Goal: Task Accomplishment & Management: Use online tool/utility

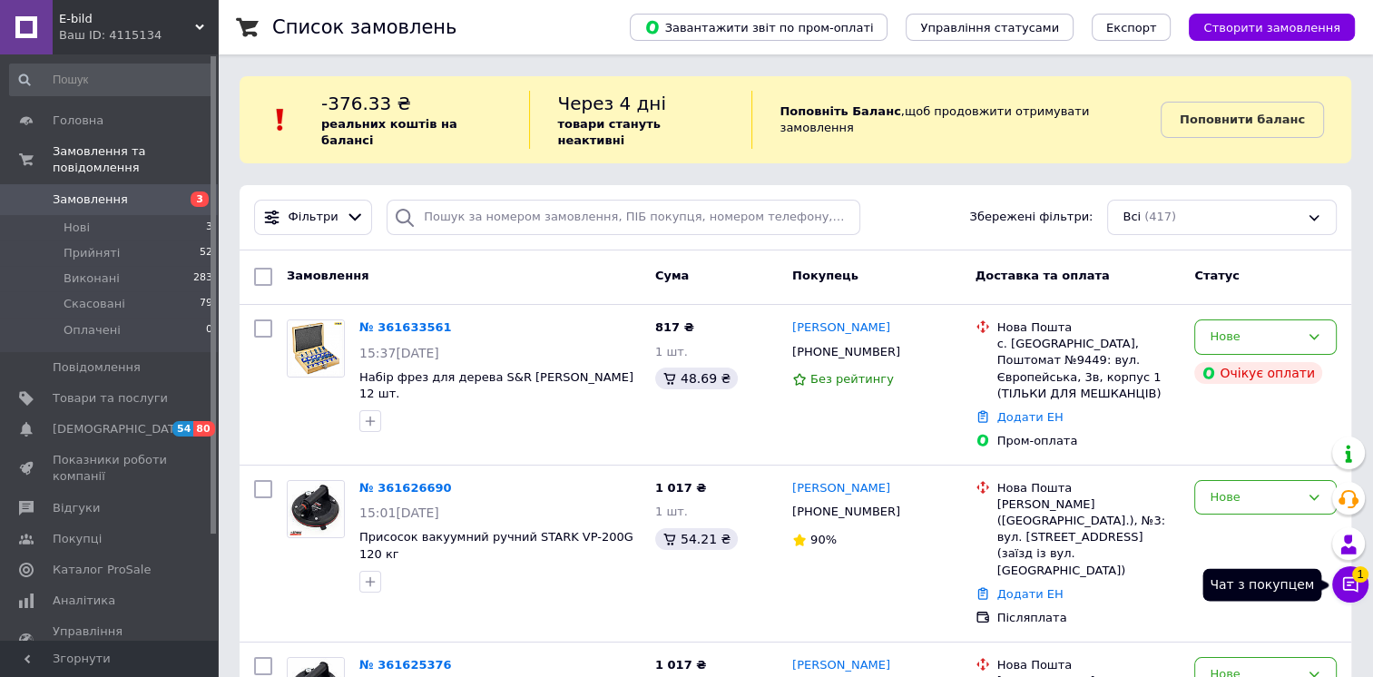
click at [1351, 588] on icon at bounding box center [1351, 584] width 18 height 18
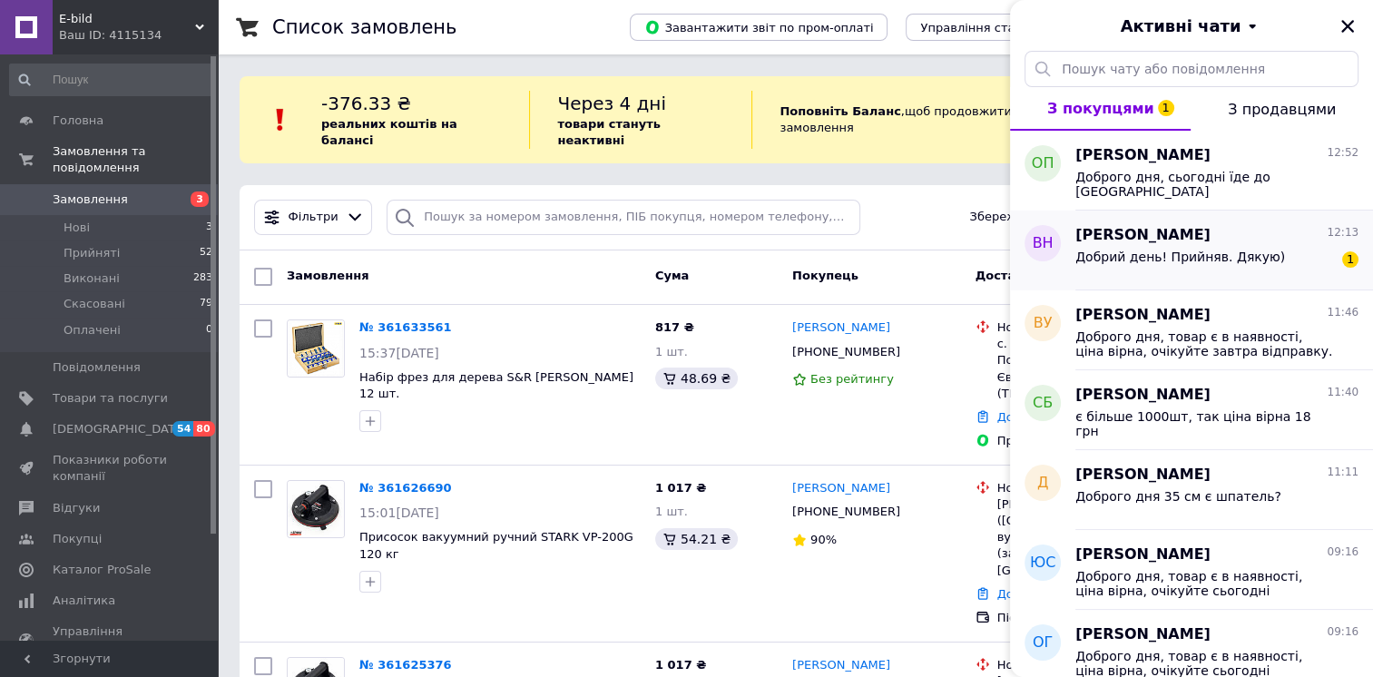
click at [1210, 267] on div "Добрий день! Прийняв. Дякую)" at bounding box center [1181, 262] width 210 height 25
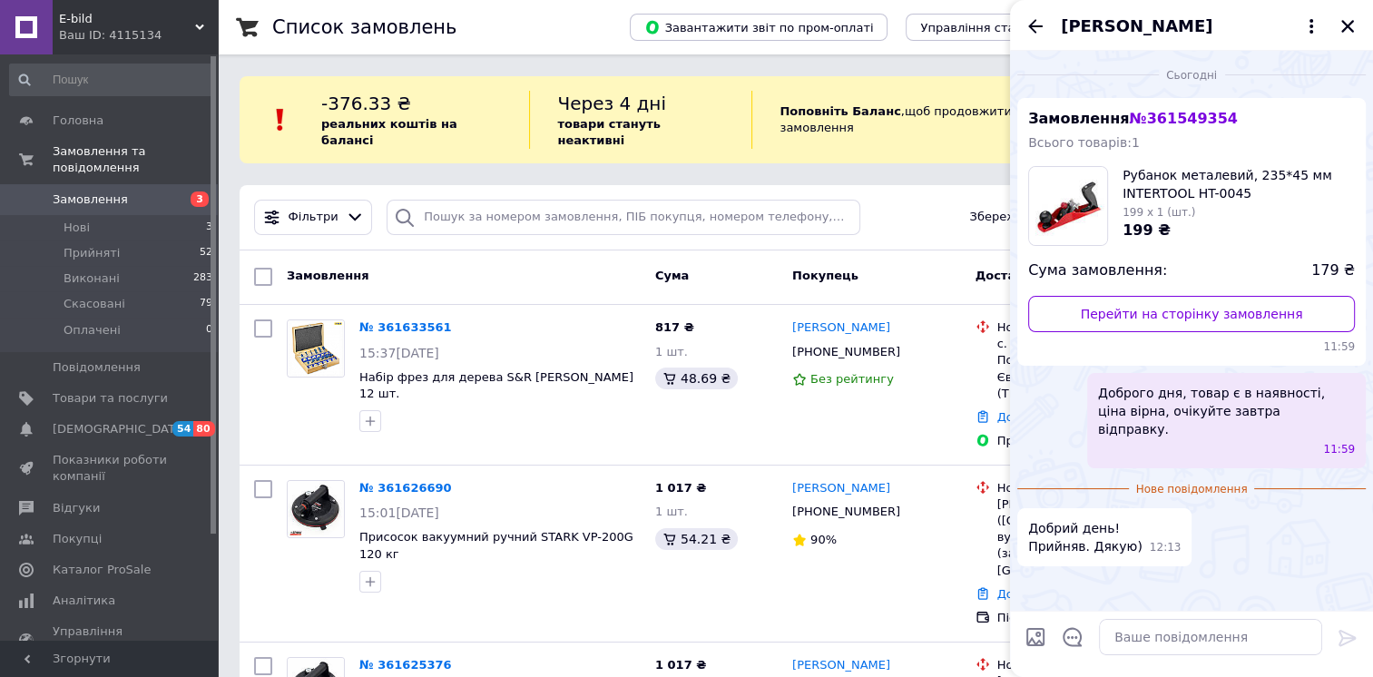
drag, startPoint x: 1344, startPoint y: 28, endPoint x: 1358, endPoint y: 40, distance: 18.0
click at [1344, 28] on icon "Закрити" at bounding box center [1348, 26] width 13 height 13
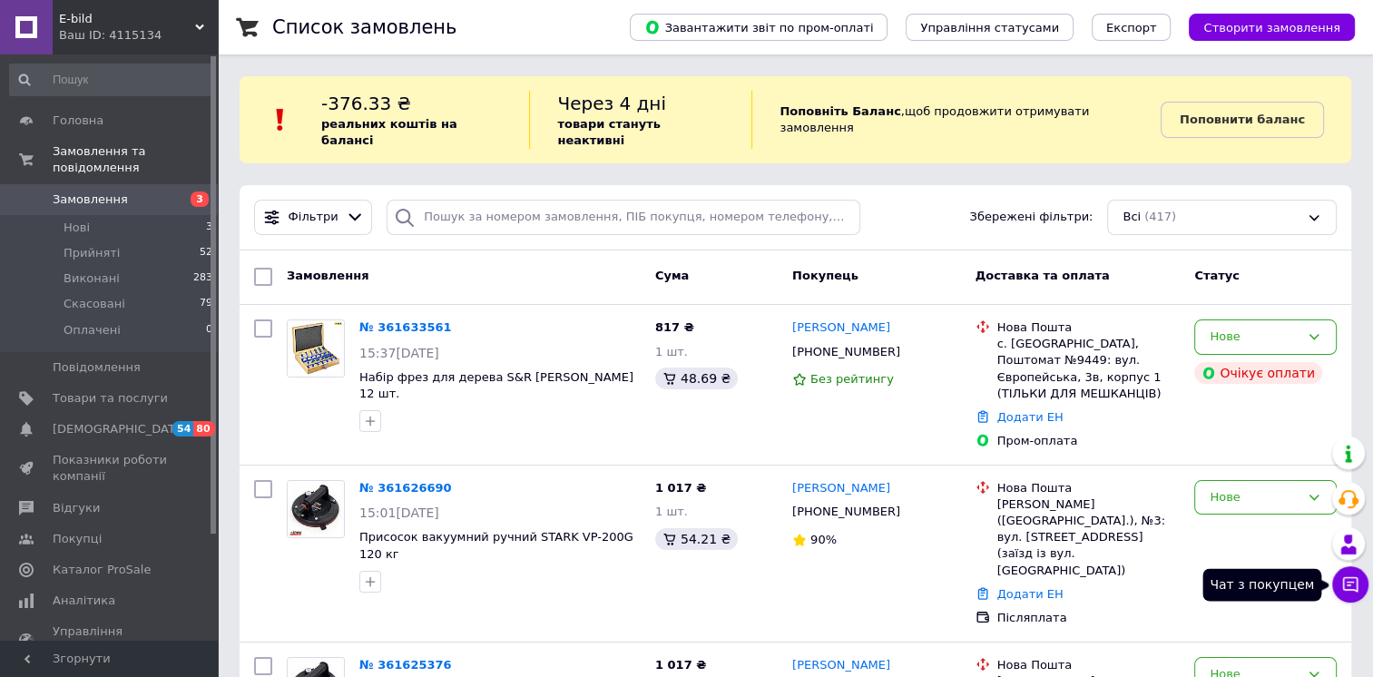
click at [1354, 592] on icon at bounding box center [1351, 584] width 18 height 18
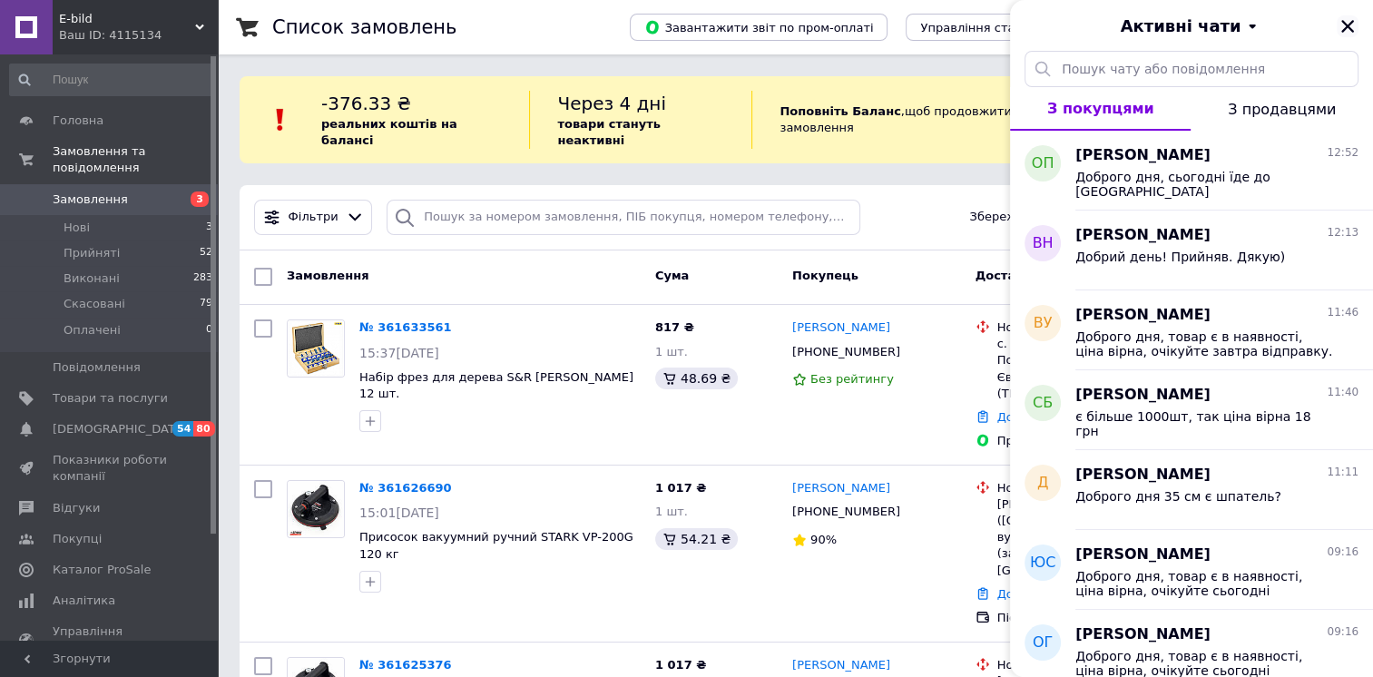
click at [1353, 25] on icon "Закрити" at bounding box center [1348, 26] width 16 height 16
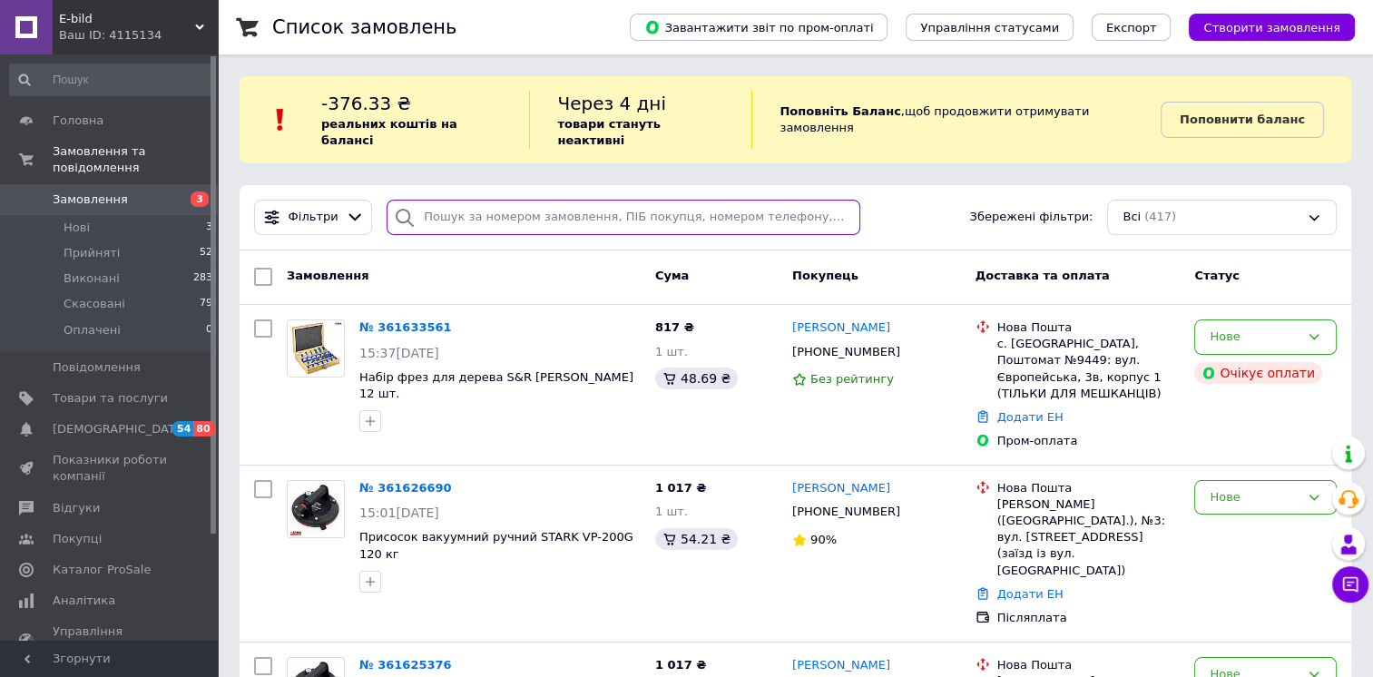
click at [423, 200] on input "search" at bounding box center [623, 217] width 473 height 35
paste input "380977544049"
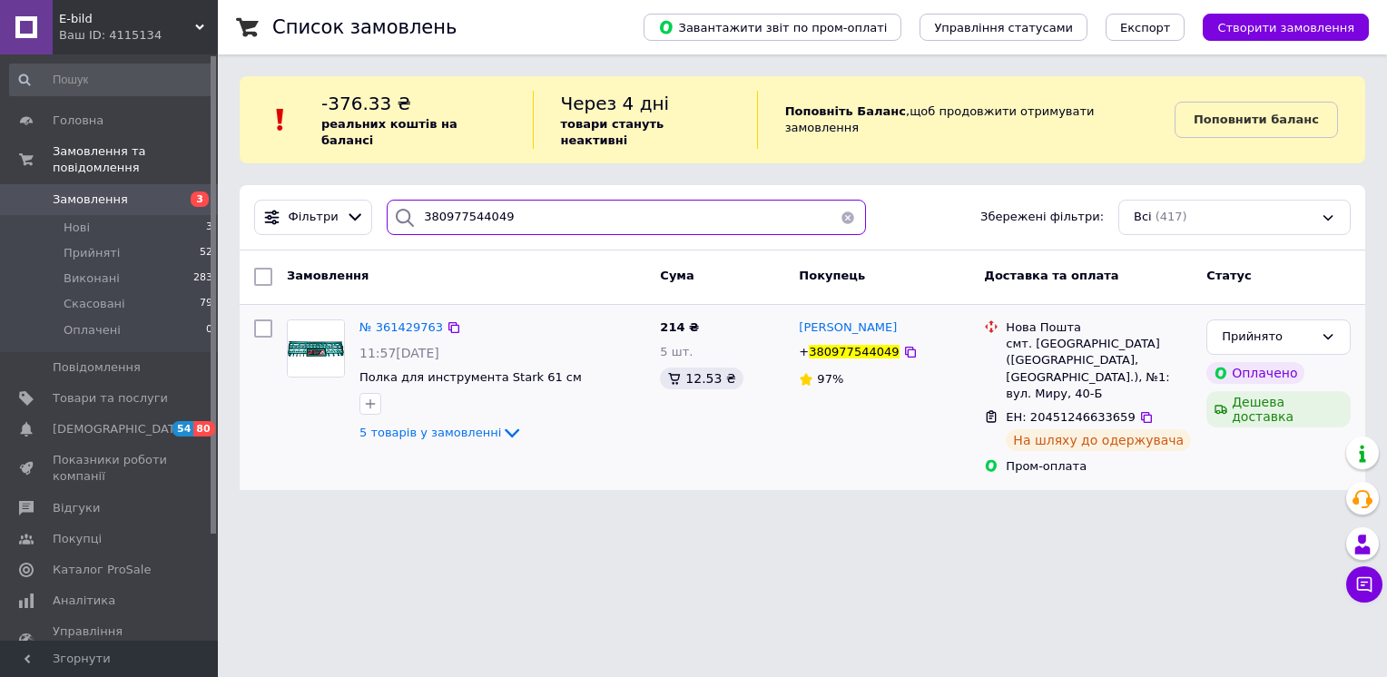
type input "380977544049"
click at [338, 345] on img at bounding box center [316, 348] width 56 height 56
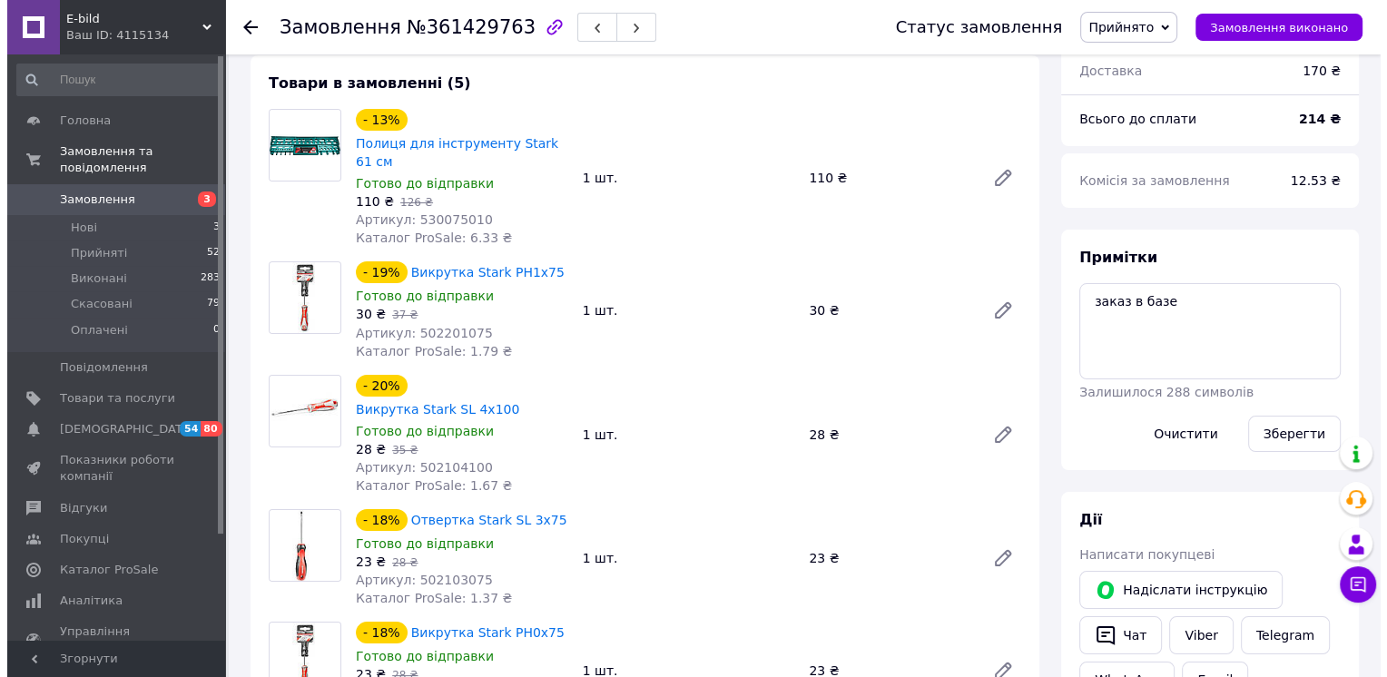
scroll to position [363, 0]
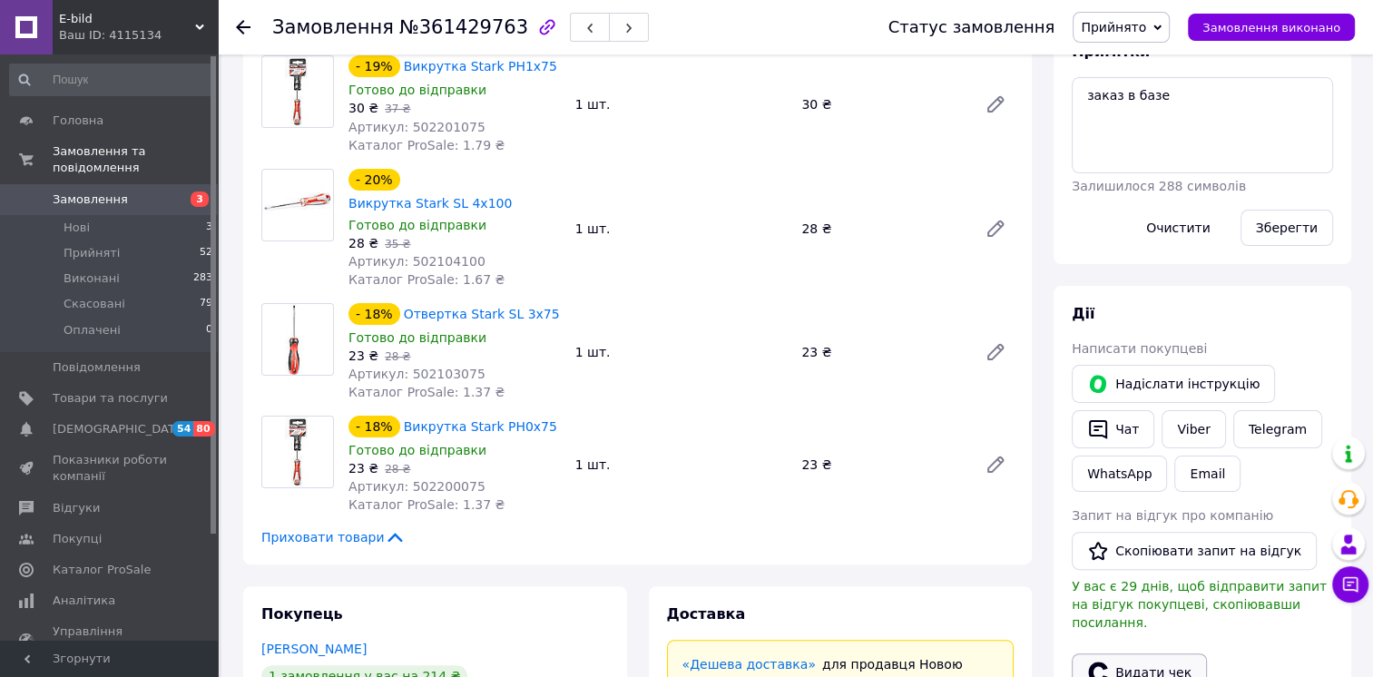
click at [1126, 659] on button "Видати чек" at bounding box center [1139, 673] width 135 height 38
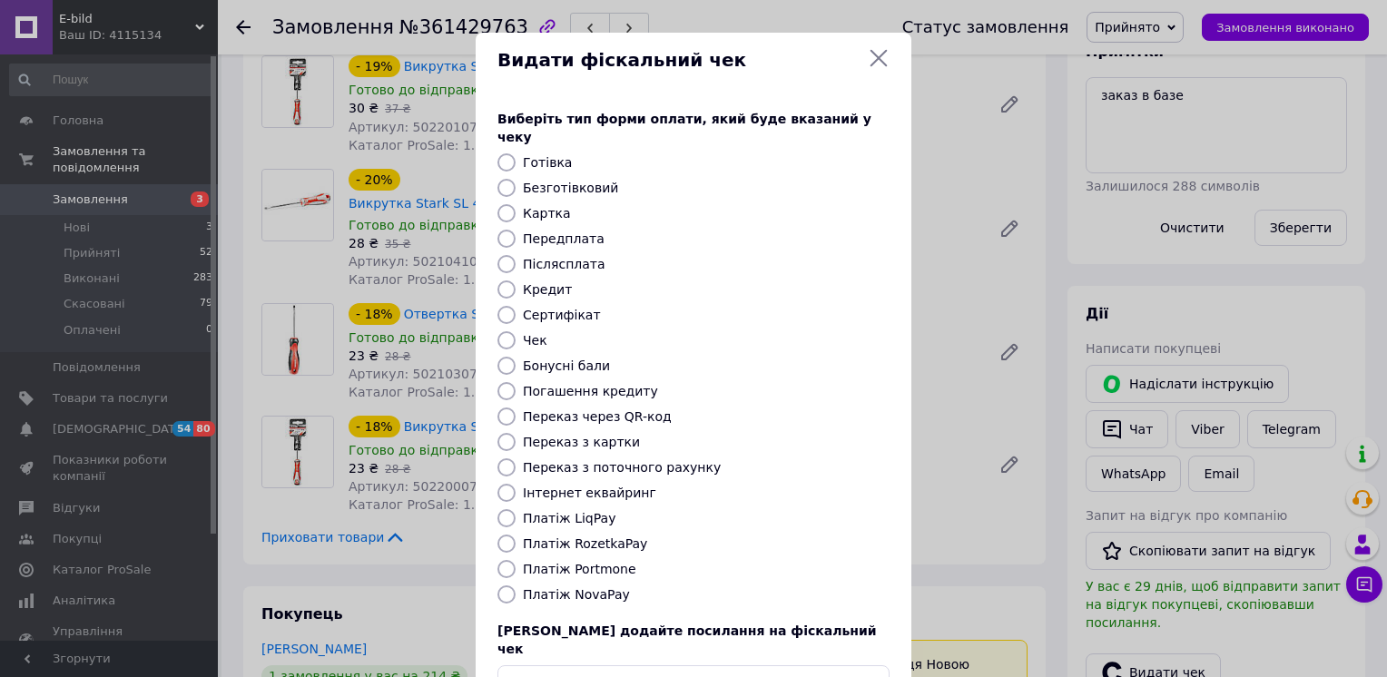
drag, startPoint x: 502, startPoint y: 471, endPoint x: 551, endPoint y: 476, distance: 49.2
click at [502, 484] on input "Інтернет еквайринг" at bounding box center [506, 493] width 18 height 18
radio input "true"
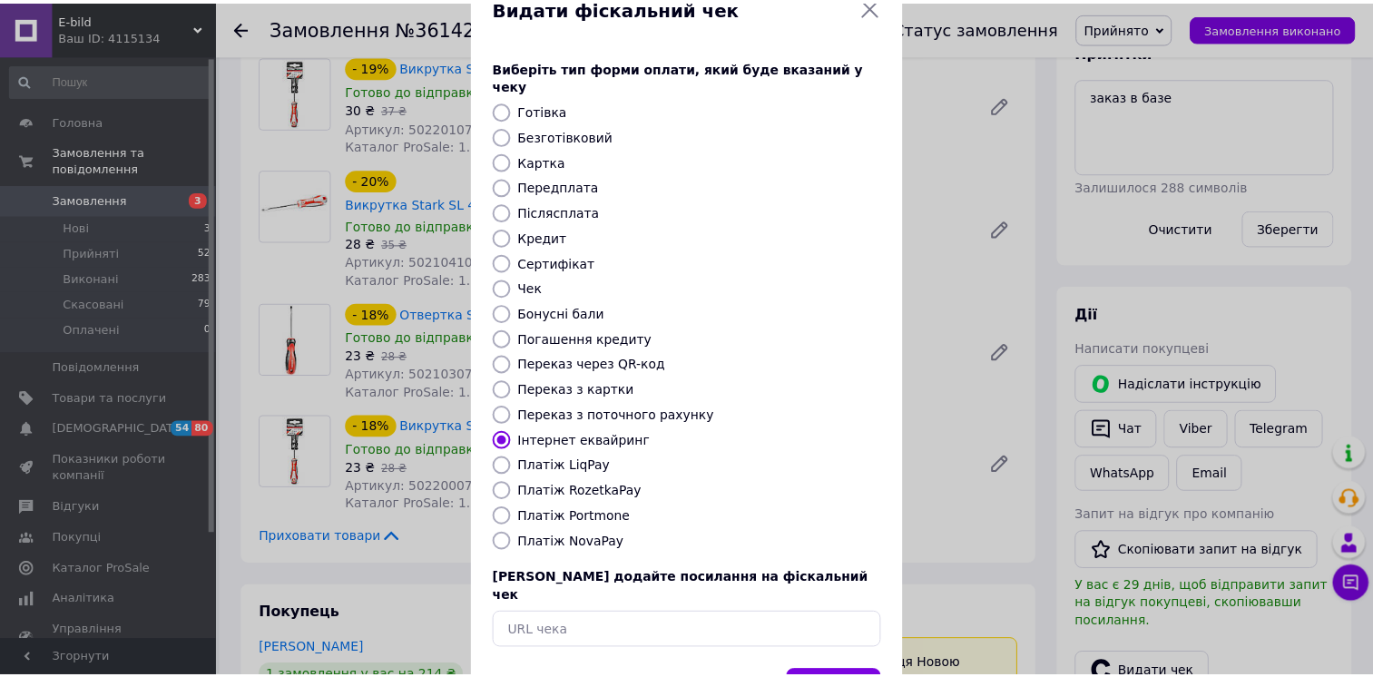
scroll to position [102, 0]
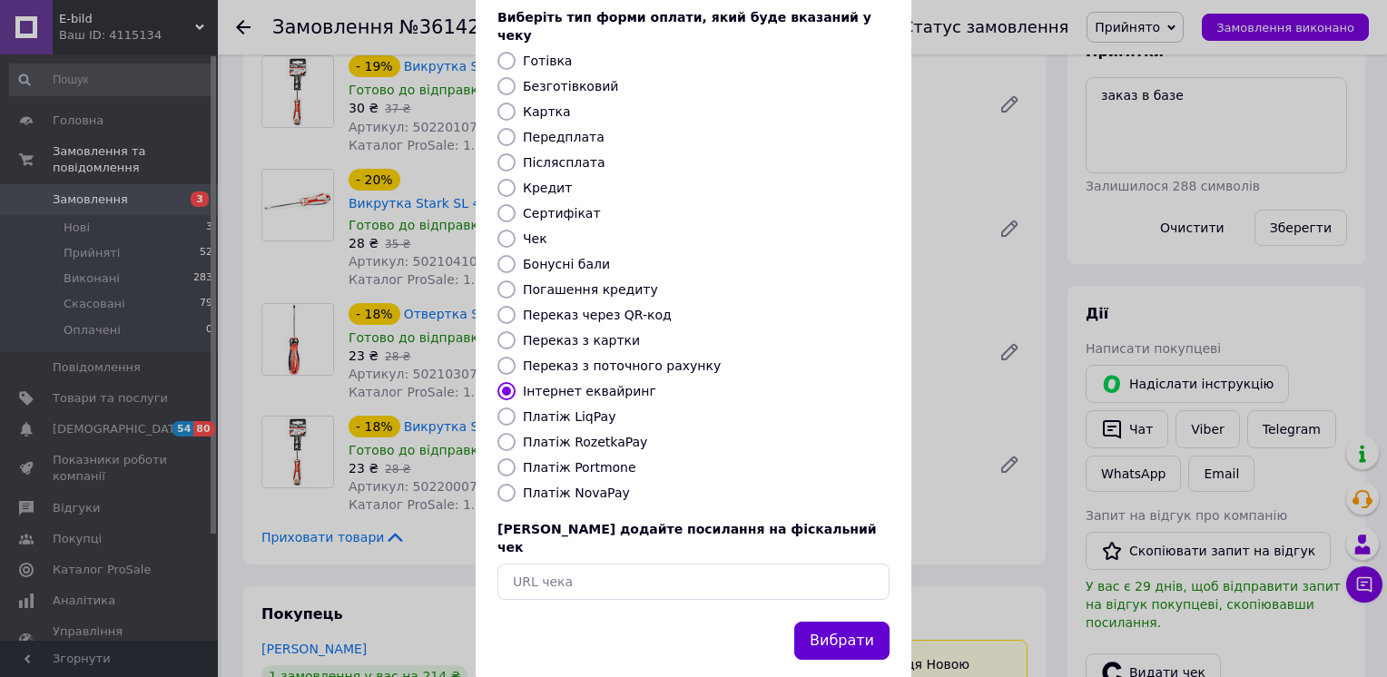
click at [850, 622] on button "Вибрати" at bounding box center [841, 641] width 95 height 39
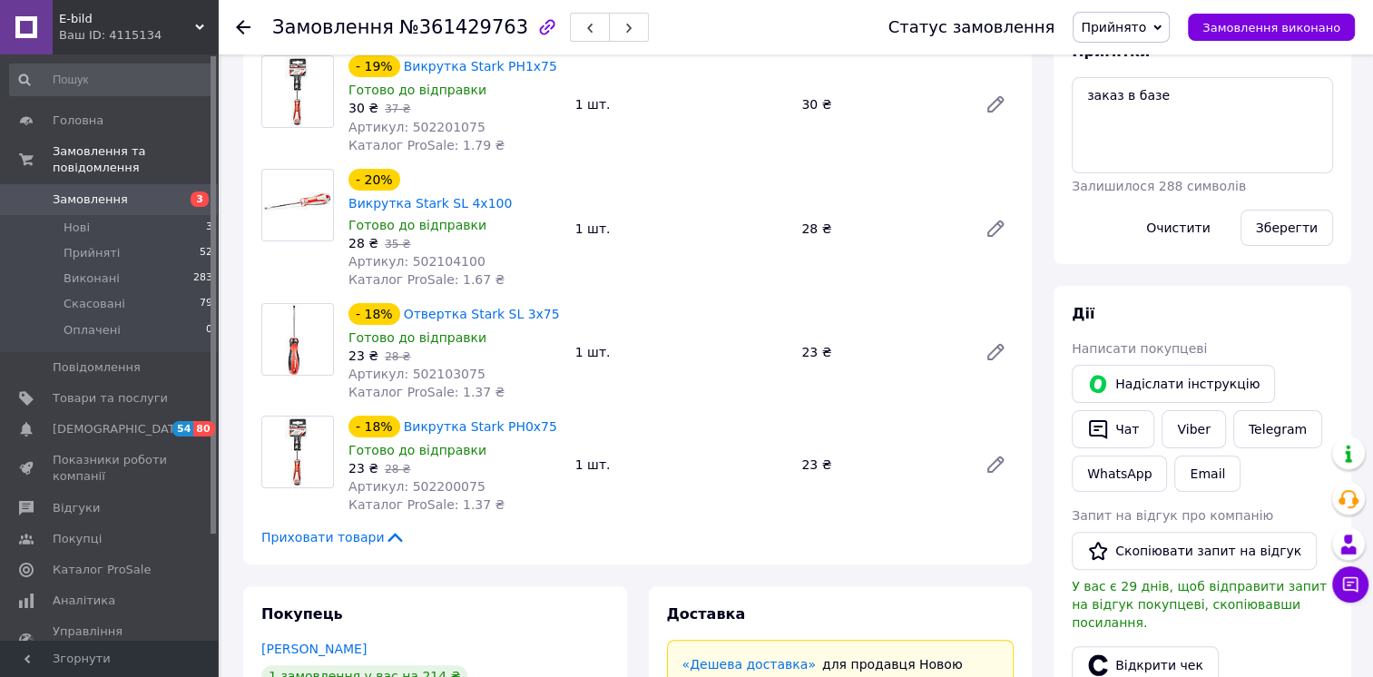
click at [243, 22] on icon at bounding box center [243, 27] width 15 height 15
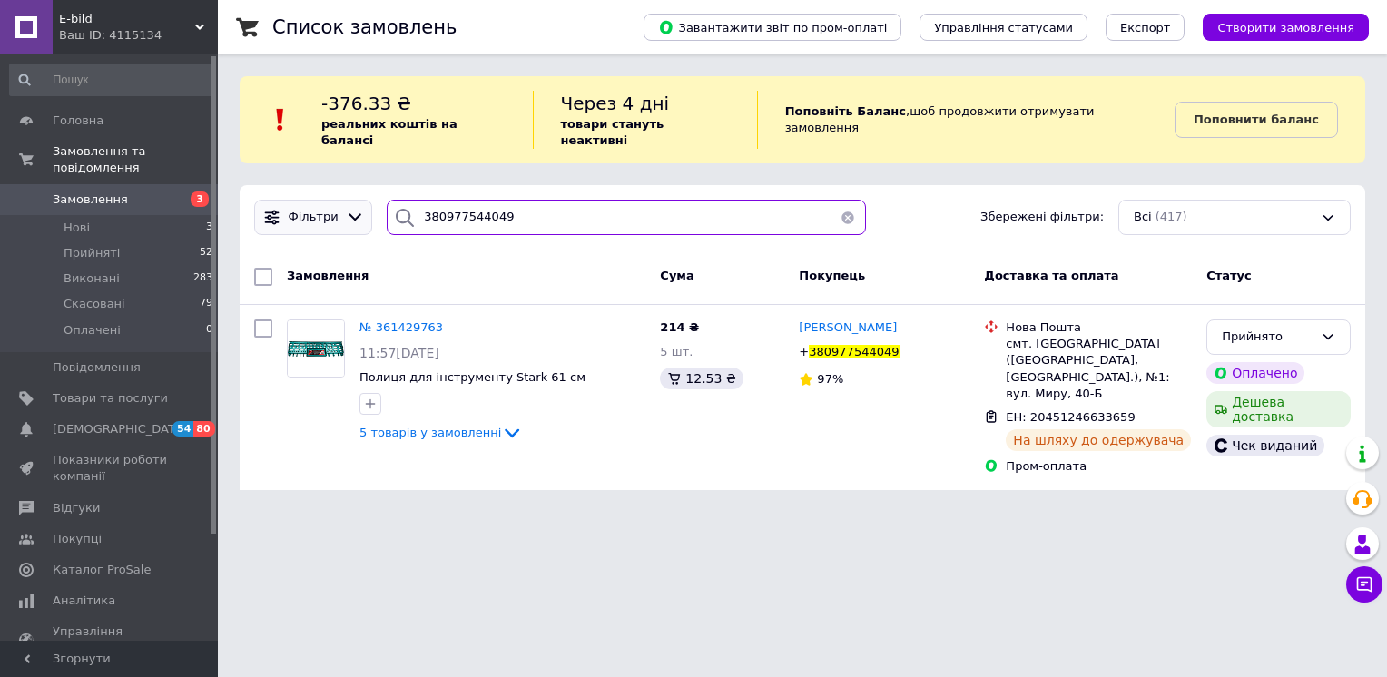
drag, startPoint x: 536, startPoint y: 199, endPoint x: 342, endPoint y: 208, distance: 194.5
click at [231, 206] on div "Список замовлень Завантажити звіт по пром-оплаті Управління статусами Експорт С…" at bounding box center [802, 256] width 1169 height 512
paste input "737142543"
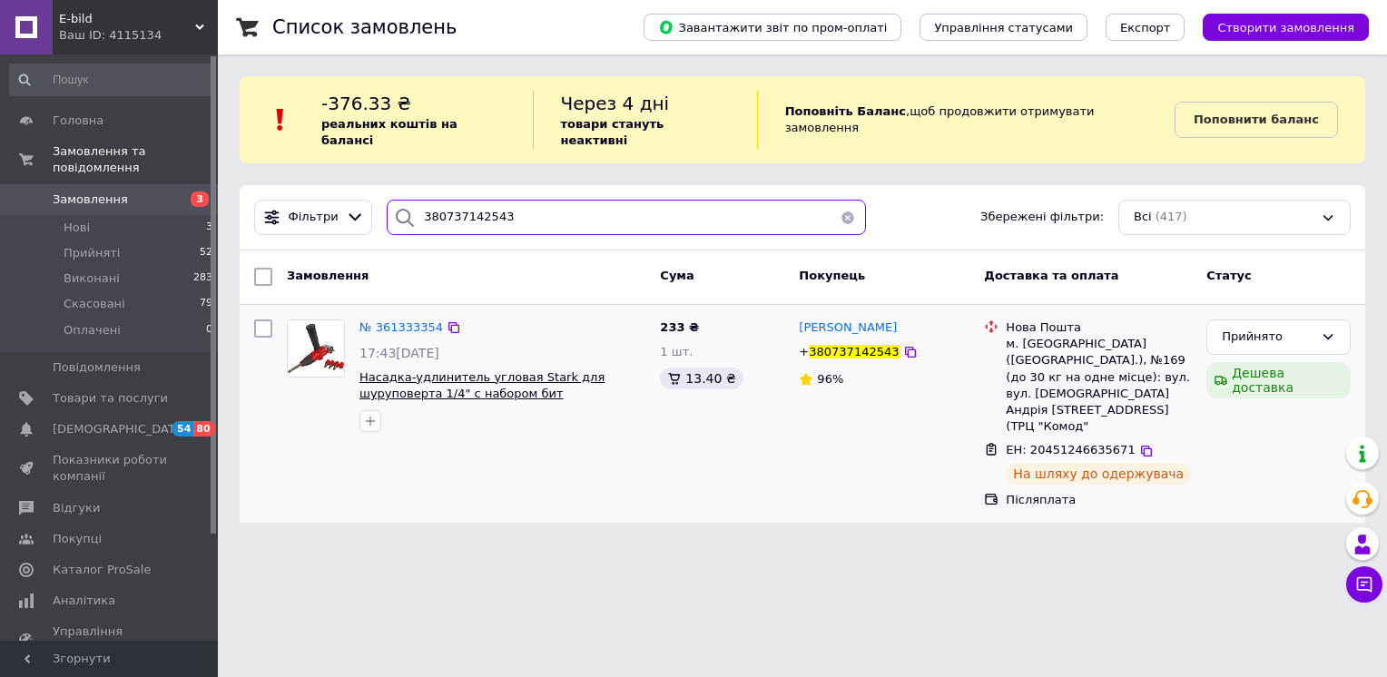
type input "380737142543"
click at [516, 370] on span "Насадка-удлинитель угловая Stark для шуруповерта 1/4" с набором бит" at bounding box center [481, 385] width 245 height 31
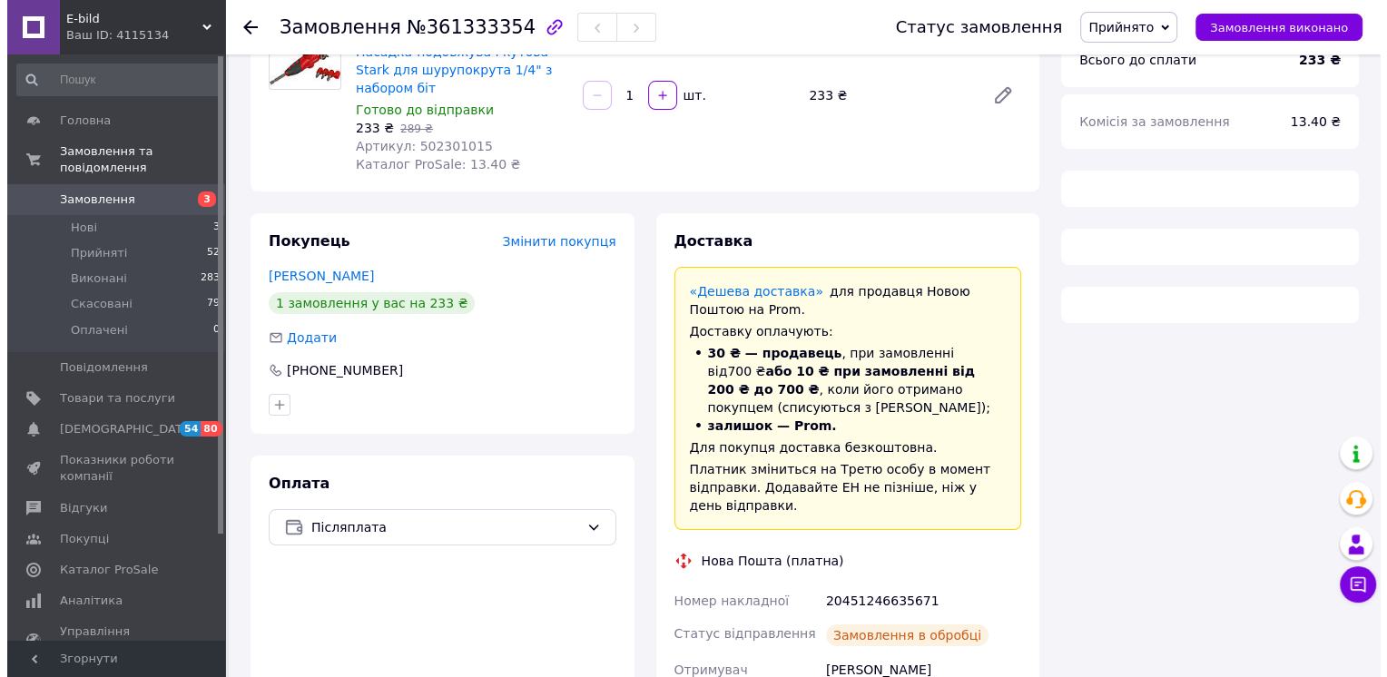
scroll to position [454, 0]
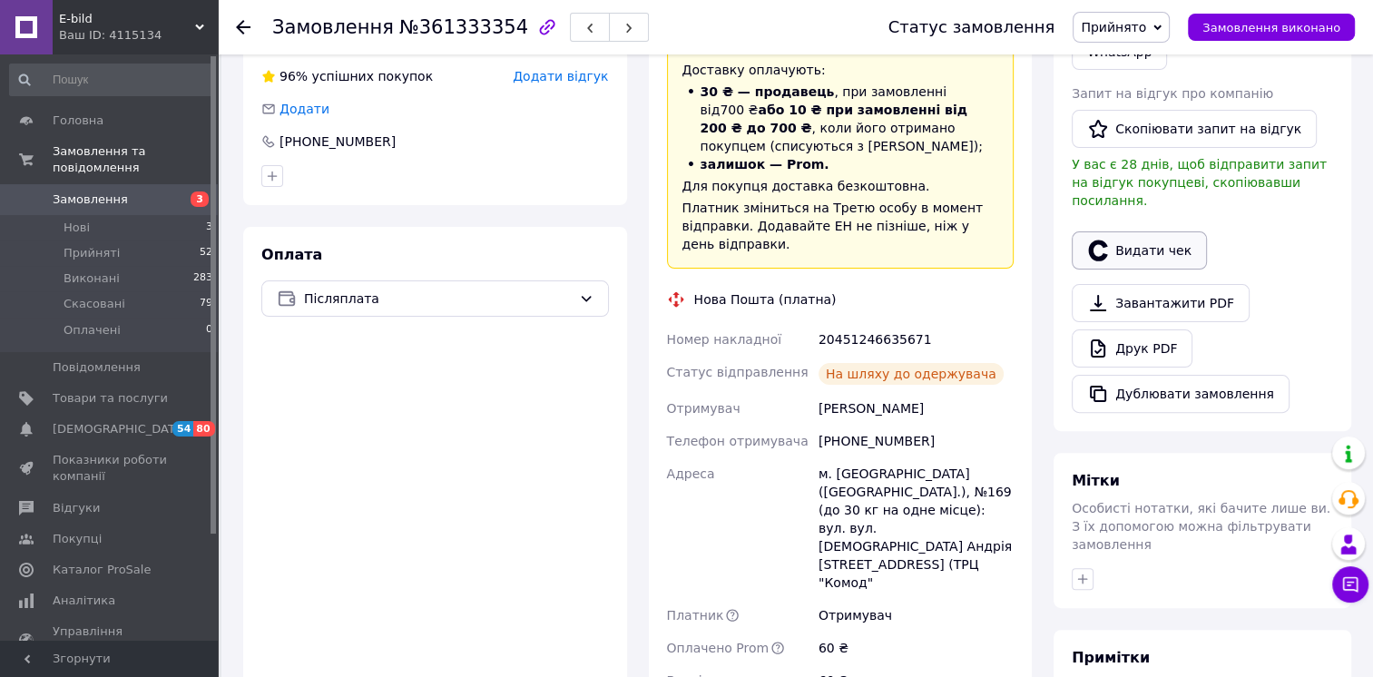
click at [1169, 231] on button "Видати чек" at bounding box center [1139, 250] width 135 height 38
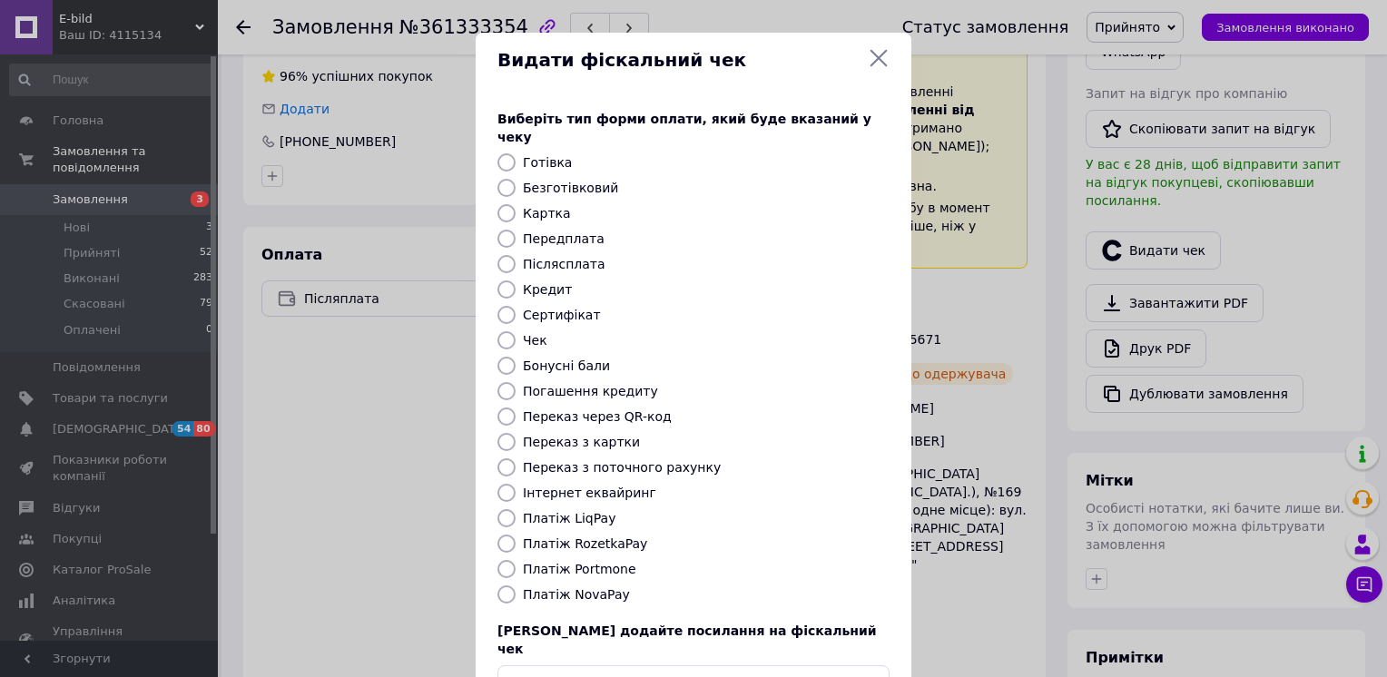
click at [497, 585] on input "Платіж NovaPay" at bounding box center [506, 594] width 18 height 18
radio input "true"
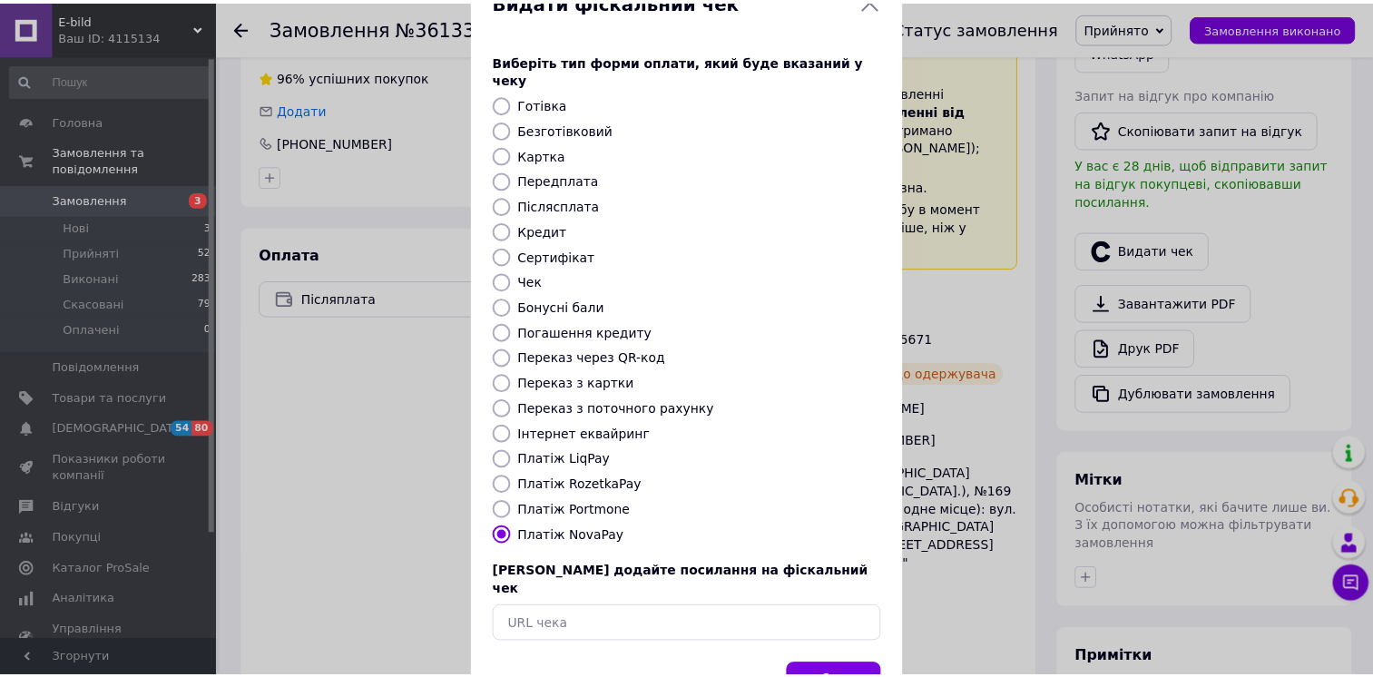
scroll to position [102, 0]
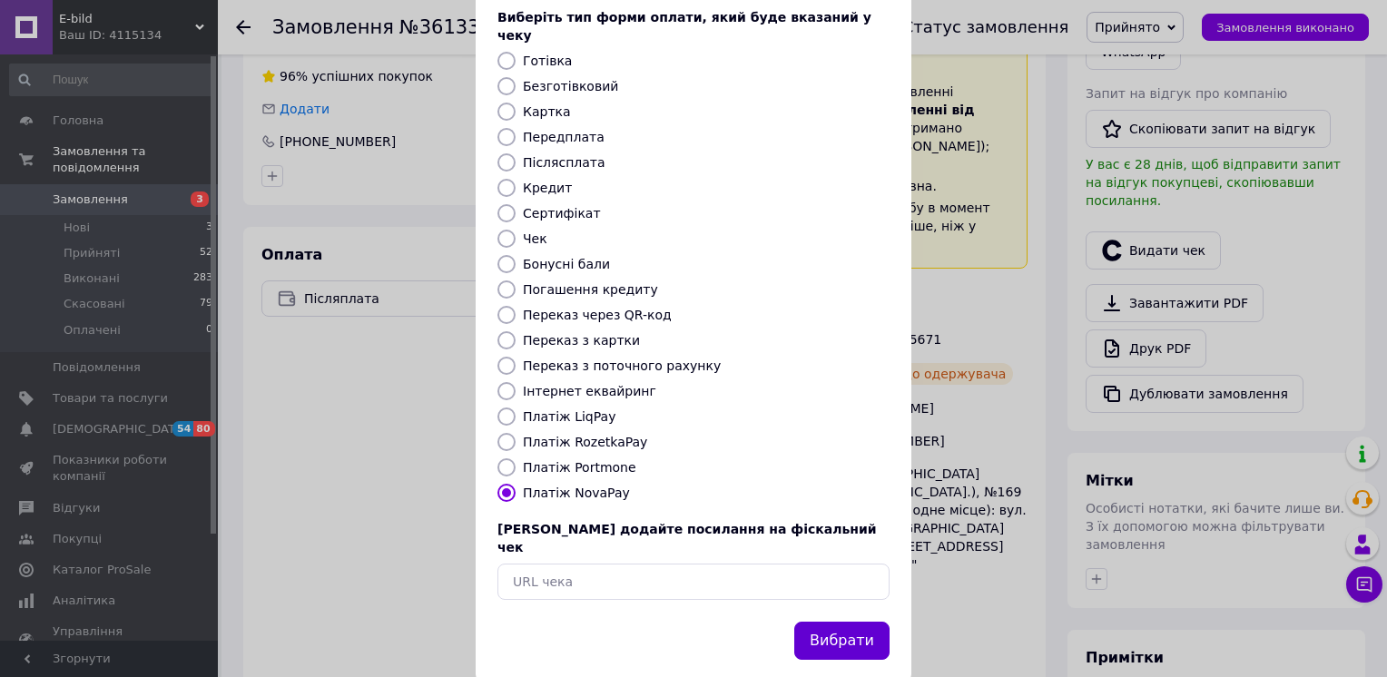
click at [821, 622] on button "Вибрати" at bounding box center [841, 641] width 95 height 39
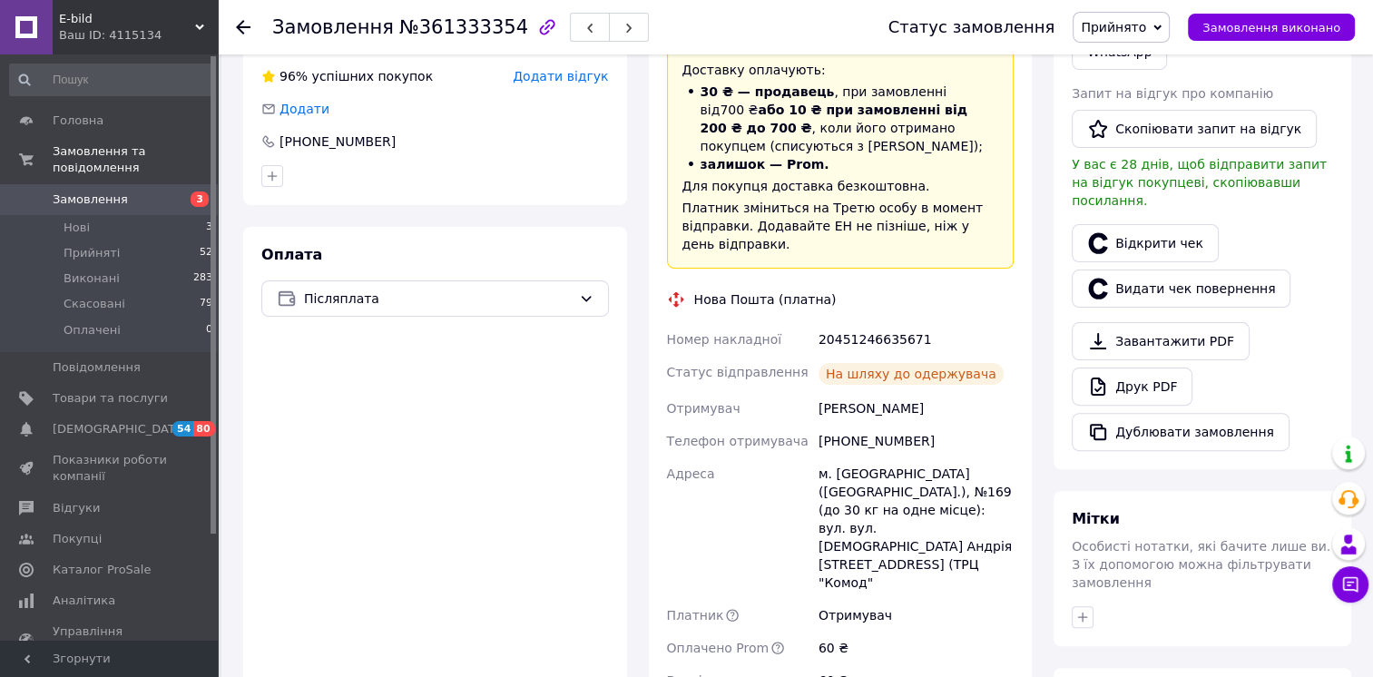
click at [243, 27] on icon at bounding box center [243, 27] width 15 height 15
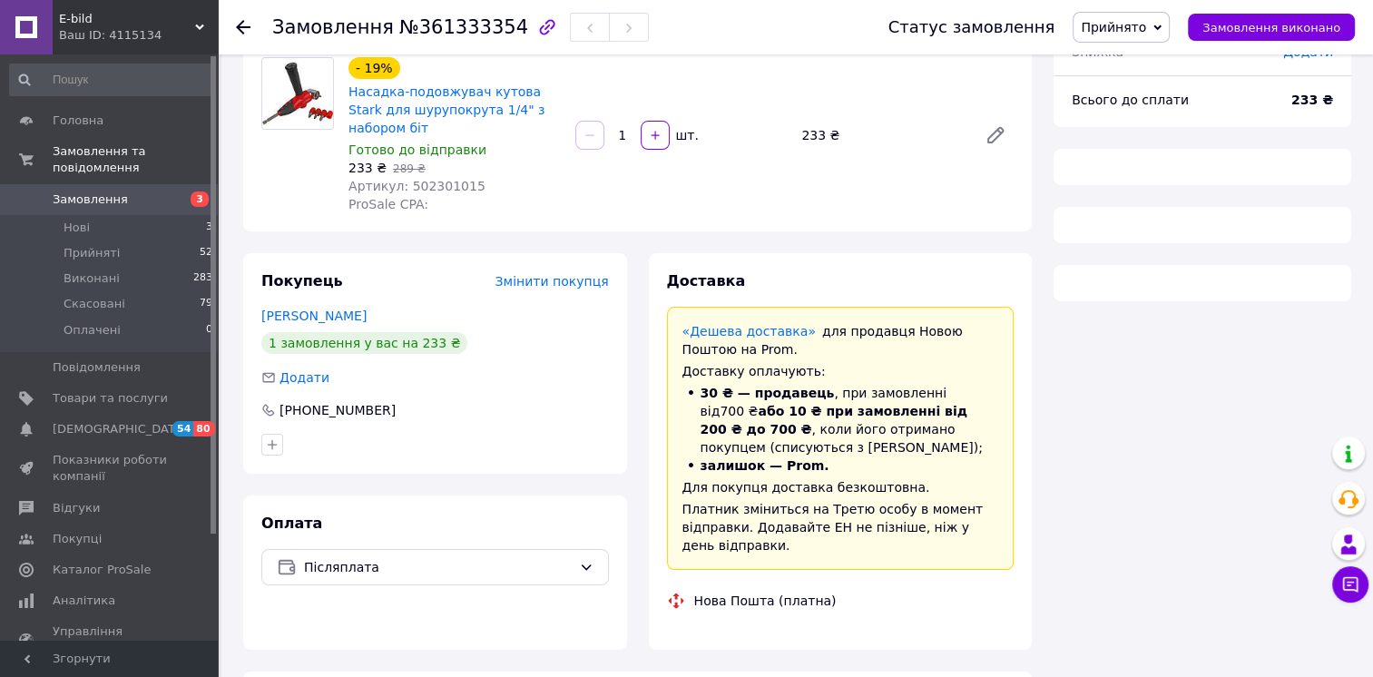
scroll to position [169, 0]
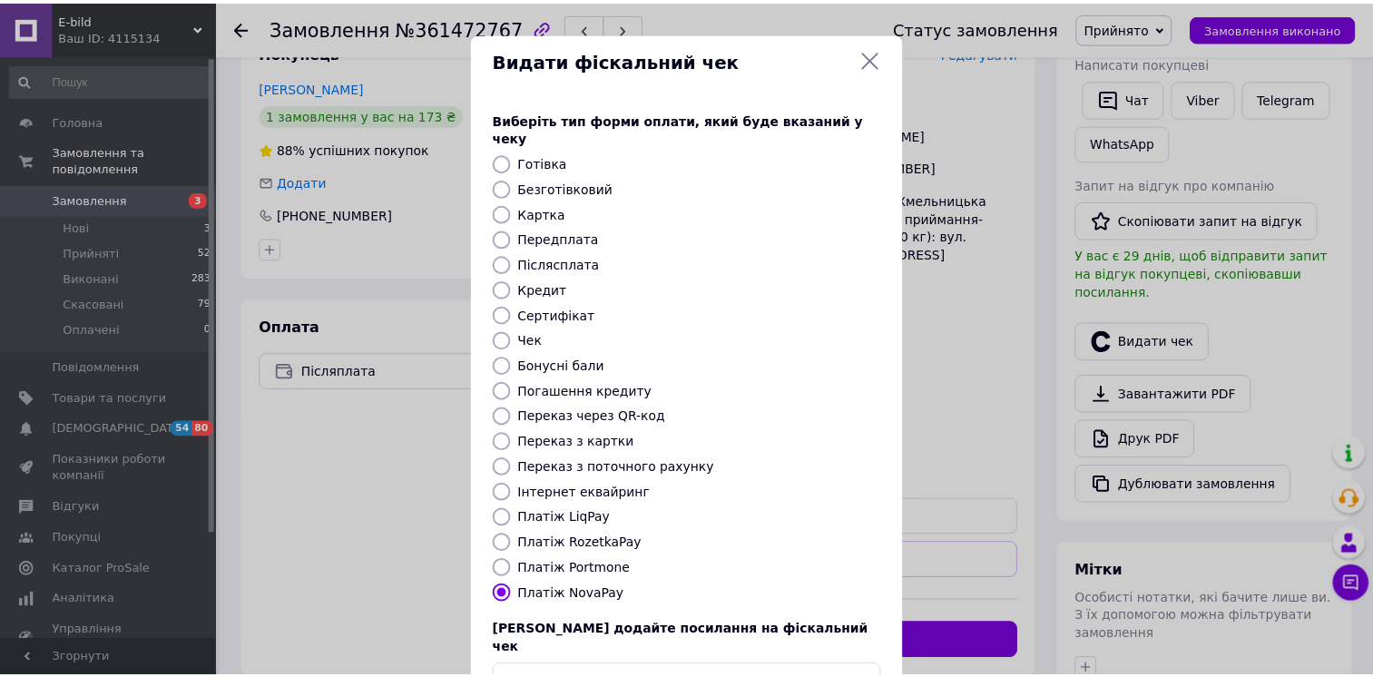
scroll to position [102, 0]
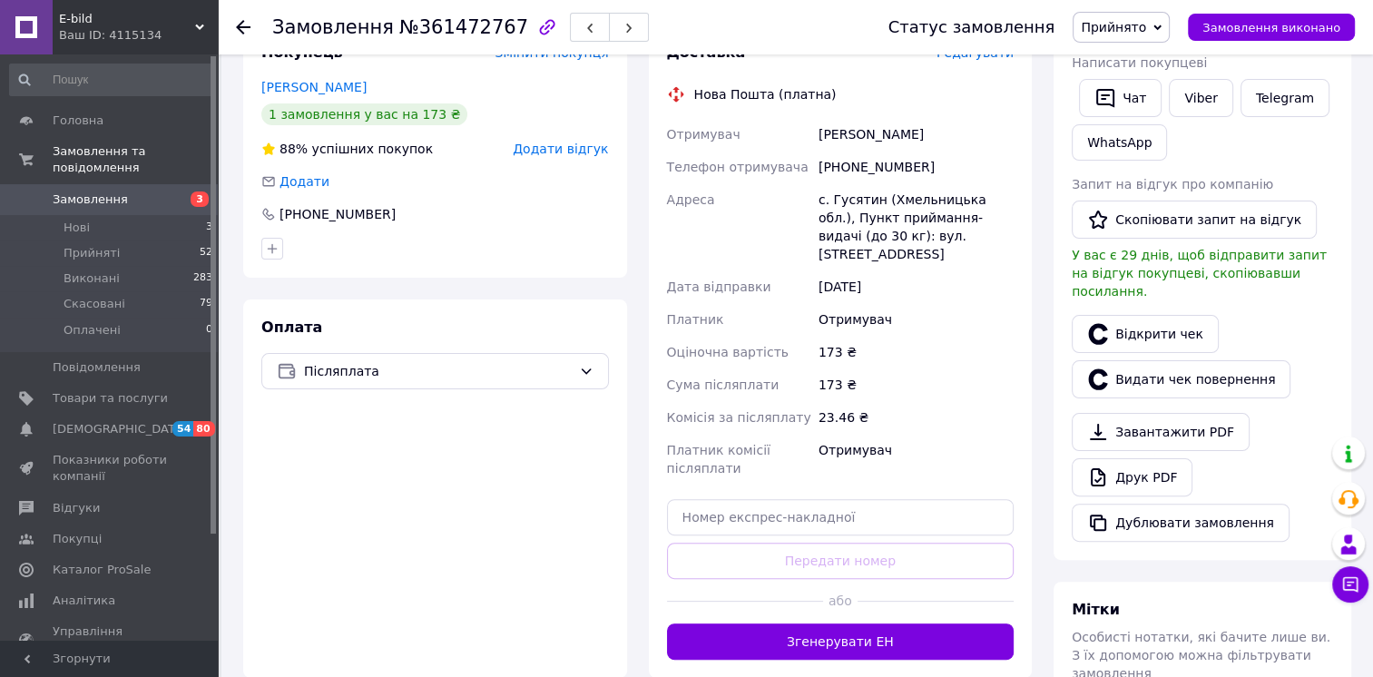
click at [239, 20] on icon at bounding box center [243, 27] width 15 height 15
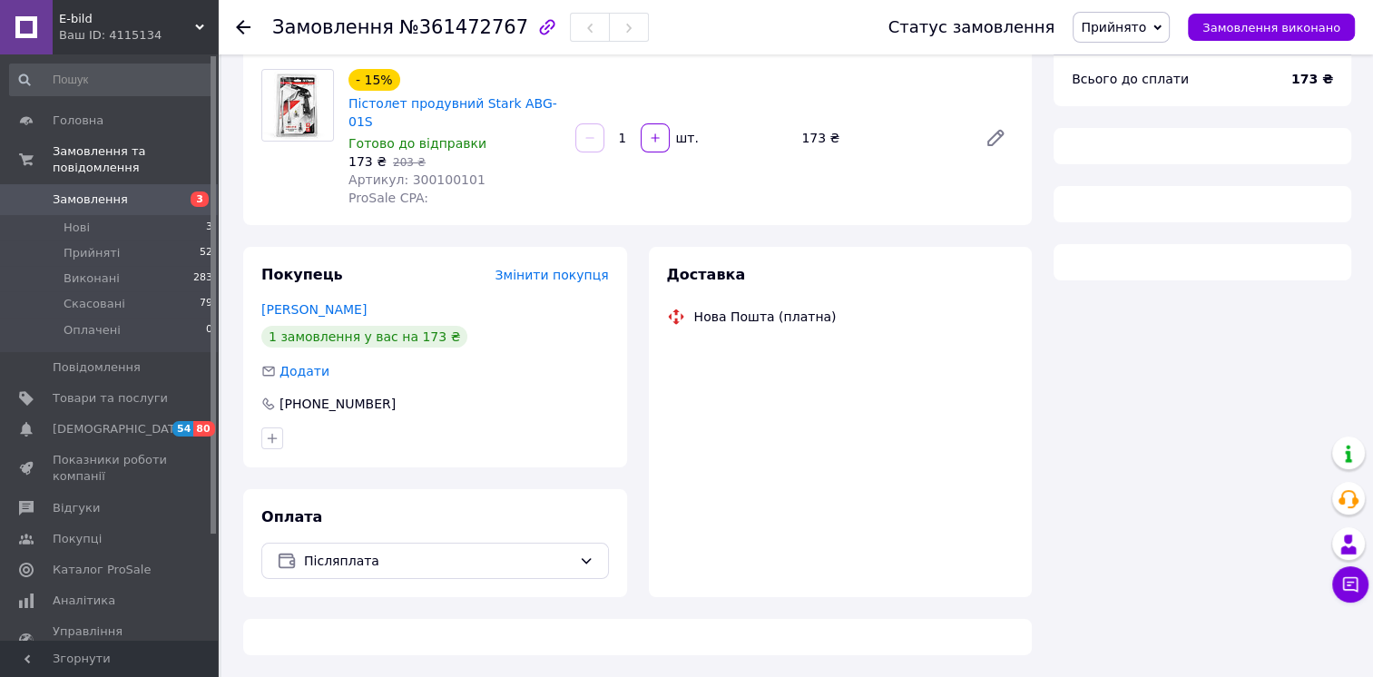
scroll to position [123, 0]
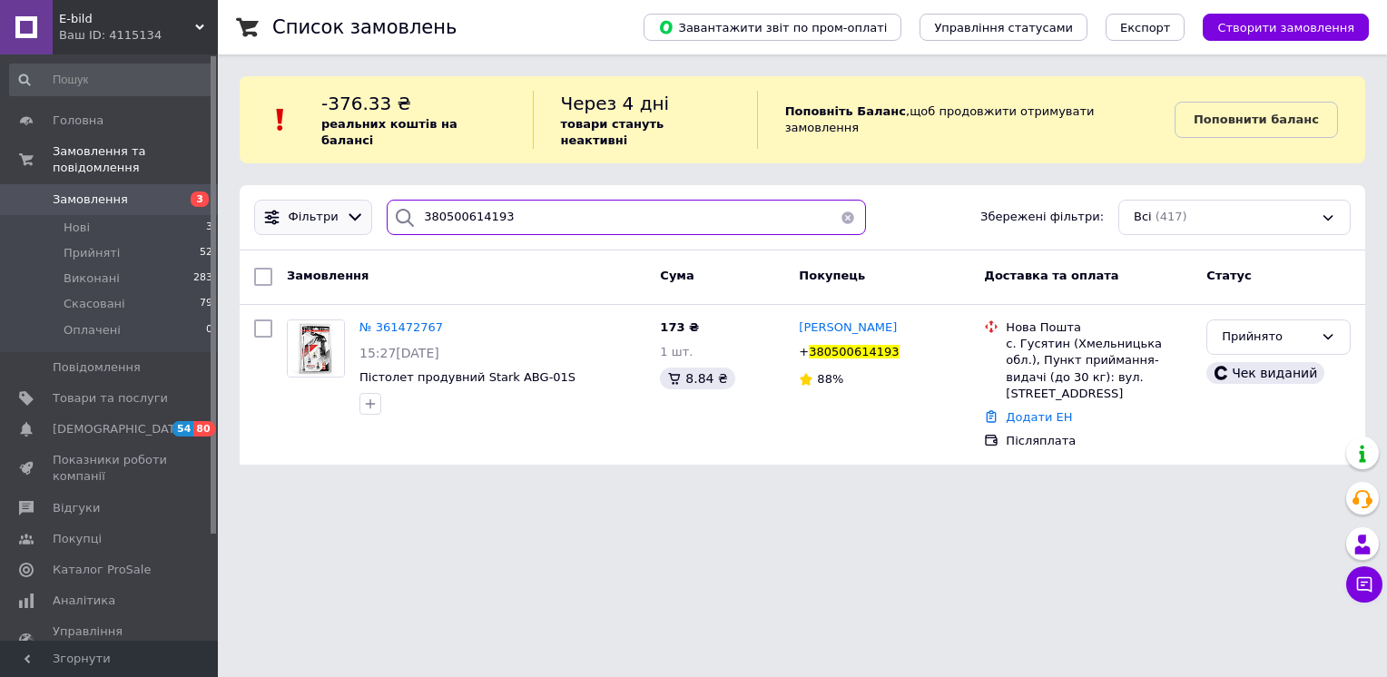
drag, startPoint x: 536, startPoint y: 199, endPoint x: 331, endPoint y: 190, distance: 204.4
click at [323, 200] on div "Фільтри 380500614193 Збережені фільтри: Всі (417)" at bounding box center [802, 217] width 1111 height 35
paste input "662903800"
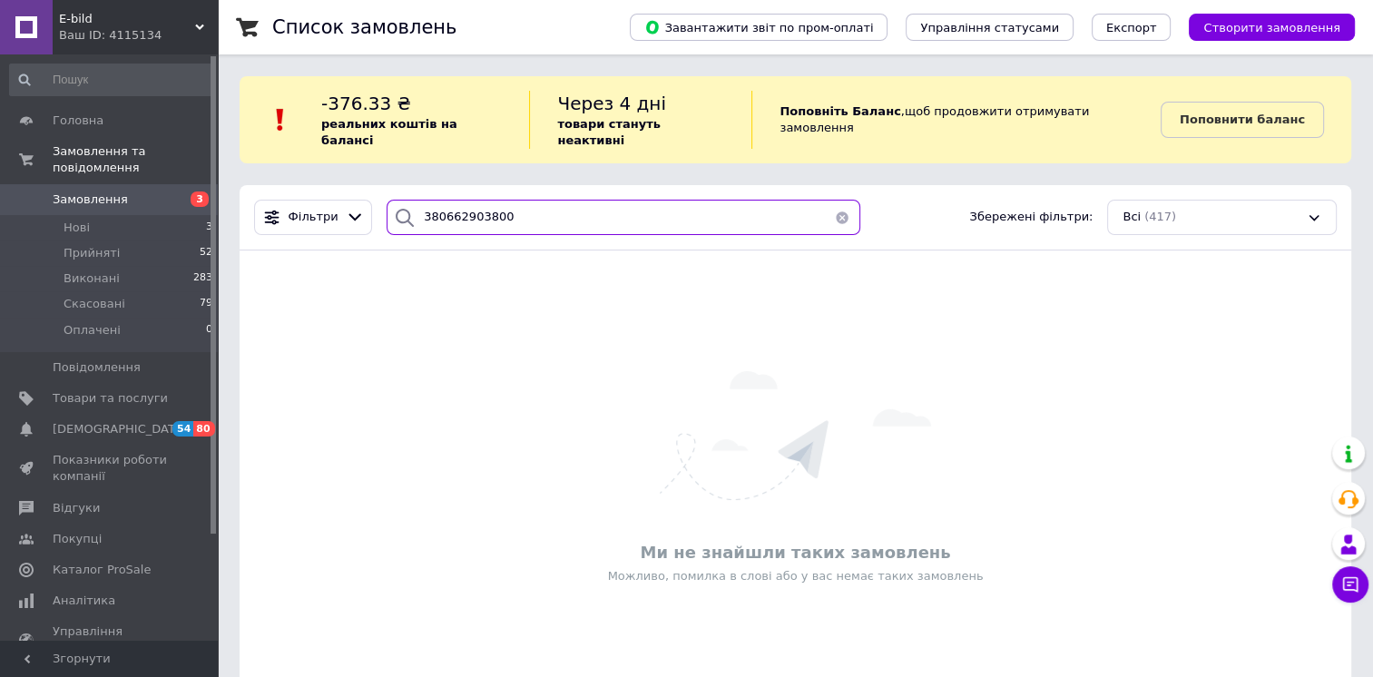
type input "380662903800"
drag, startPoint x: 518, startPoint y: 205, endPoint x: 356, endPoint y: 187, distance: 163.5
click at [356, 200] on div "Фільтри 380662903800 Збережені фільтри: Всі (417)" at bounding box center [795, 217] width 1097 height 35
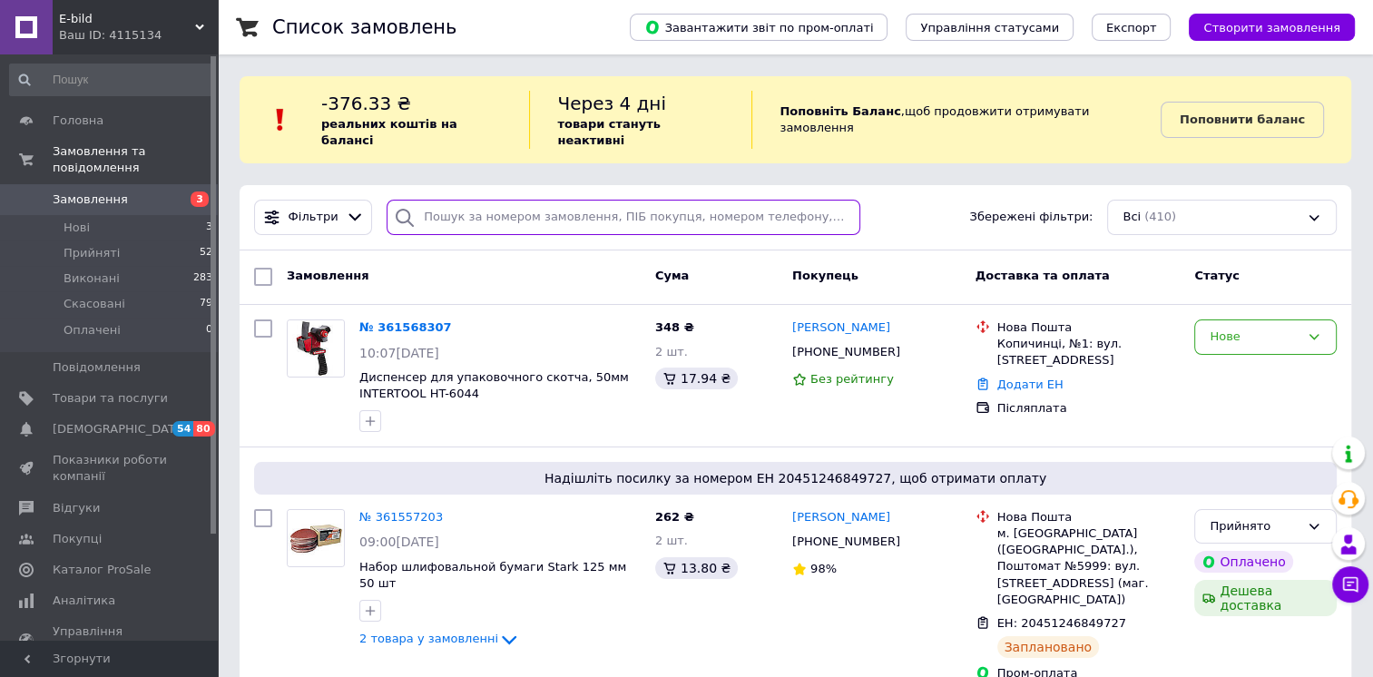
paste input "380686482897"
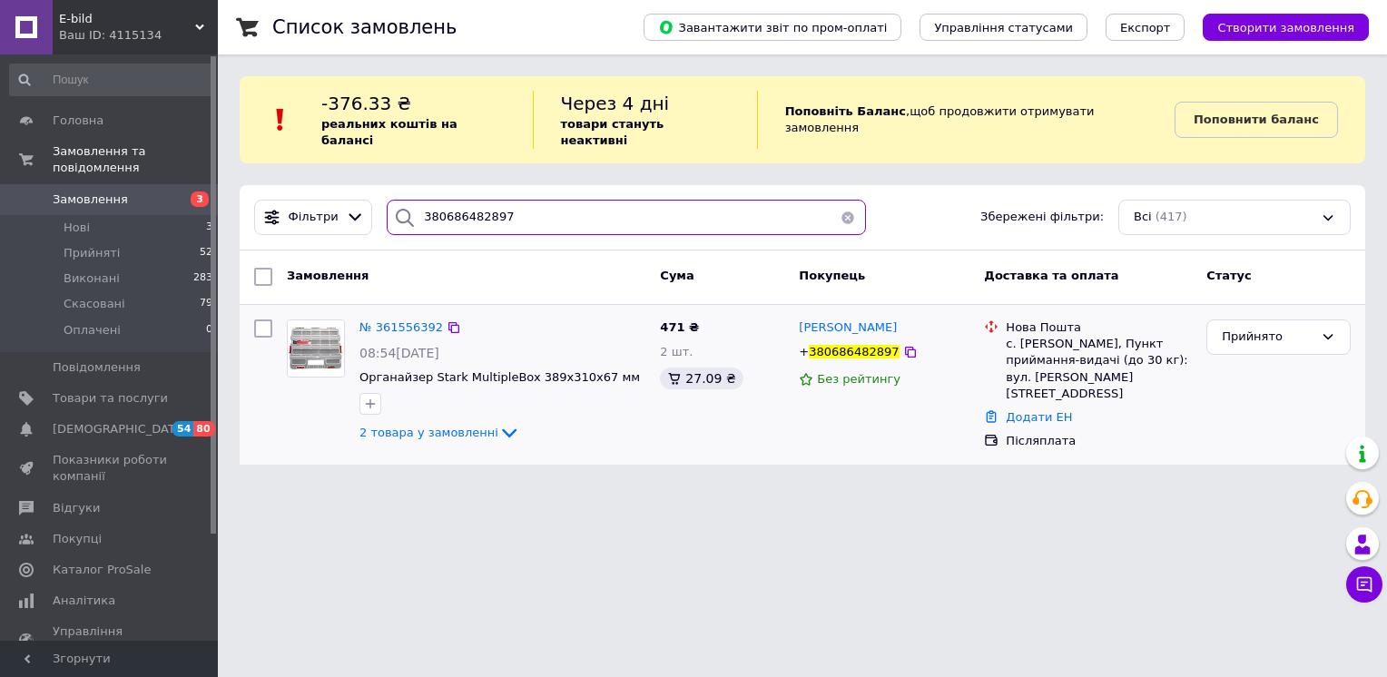
type input "380686482897"
click at [292, 341] on img at bounding box center [316, 348] width 56 height 56
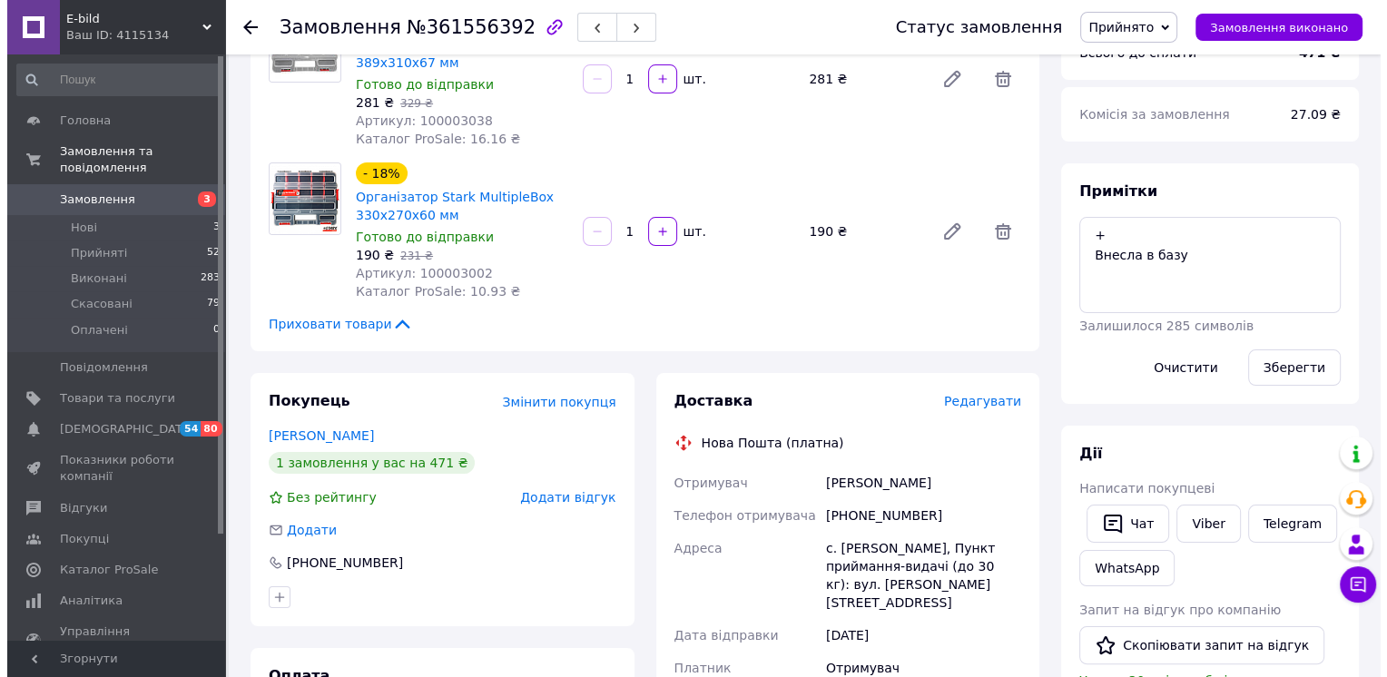
scroll to position [363, 0]
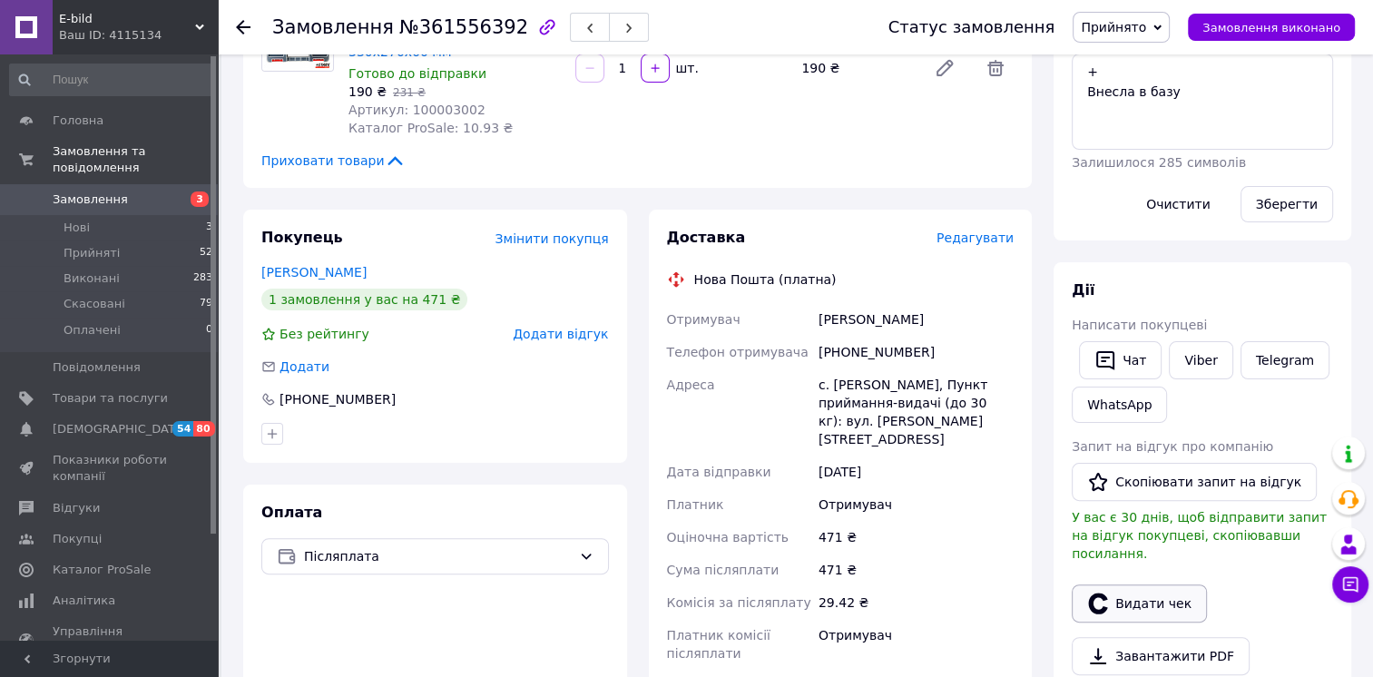
click at [1155, 593] on button "Видати чек" at bounding box center [1139, 604] width 135 height 38
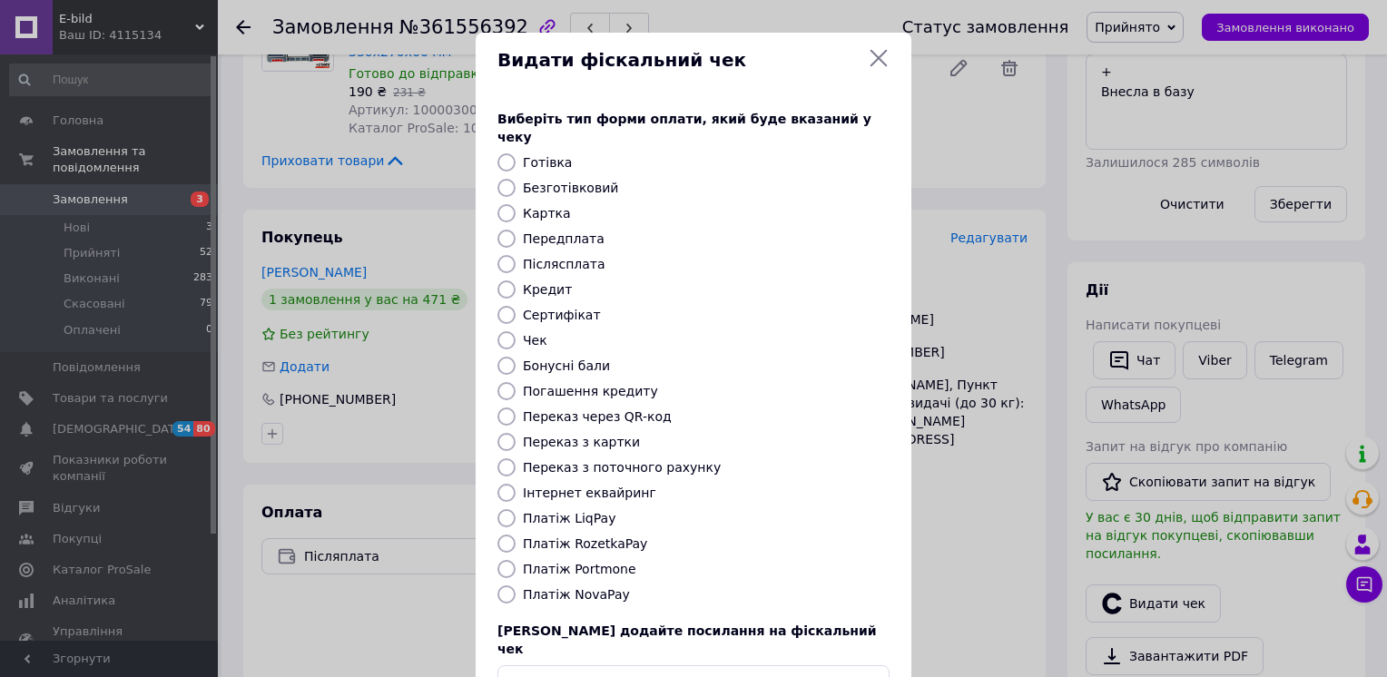
click at [498, 585] on input "Платіж NovaPay" at bounding box center [506, 594] width 18 height 18
radio input "true"
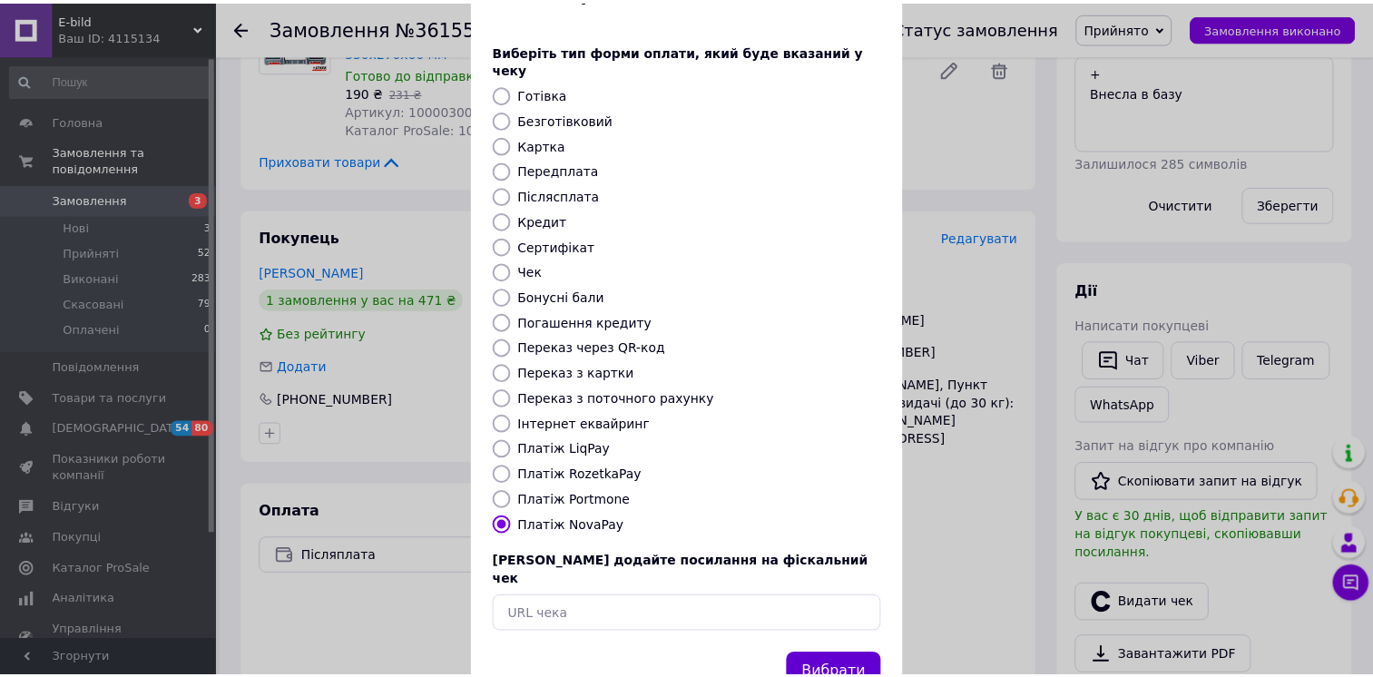
scroll to position [102, 0]
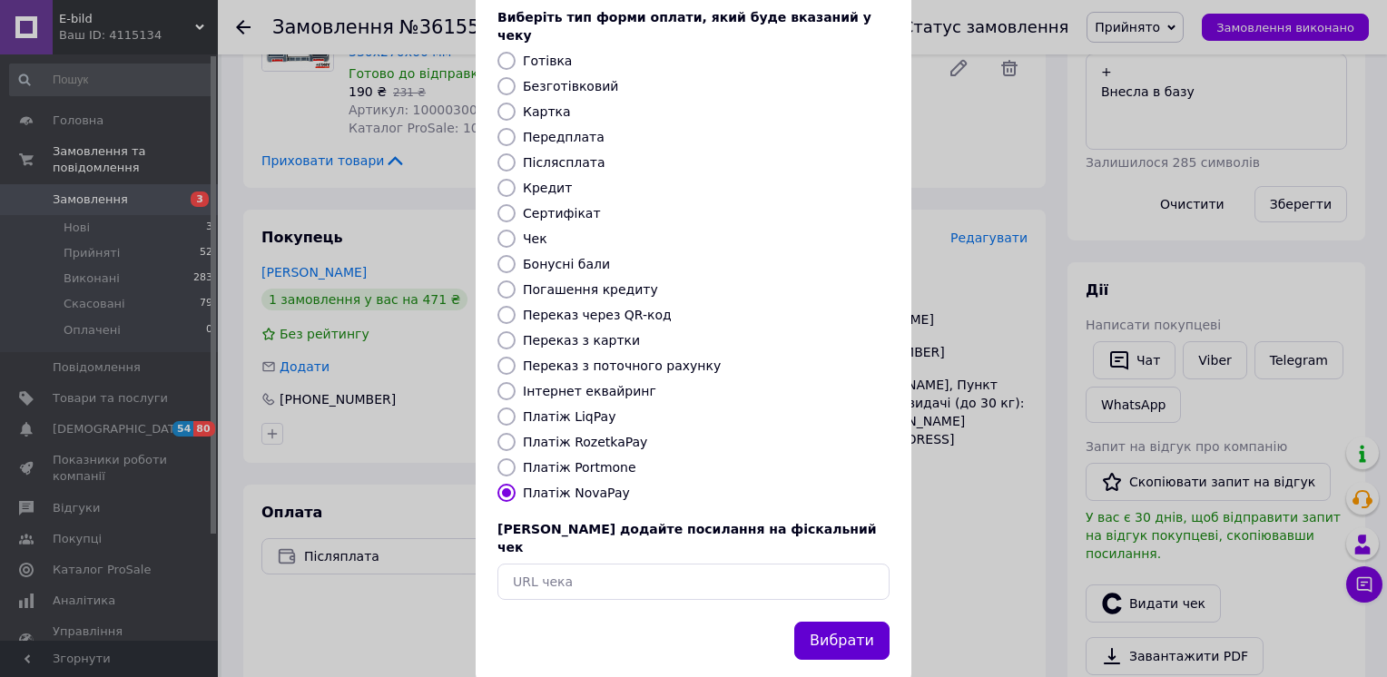
click at [878, 622] on button "Вибрати" at bounding box center [841, 641] width 95 height 39
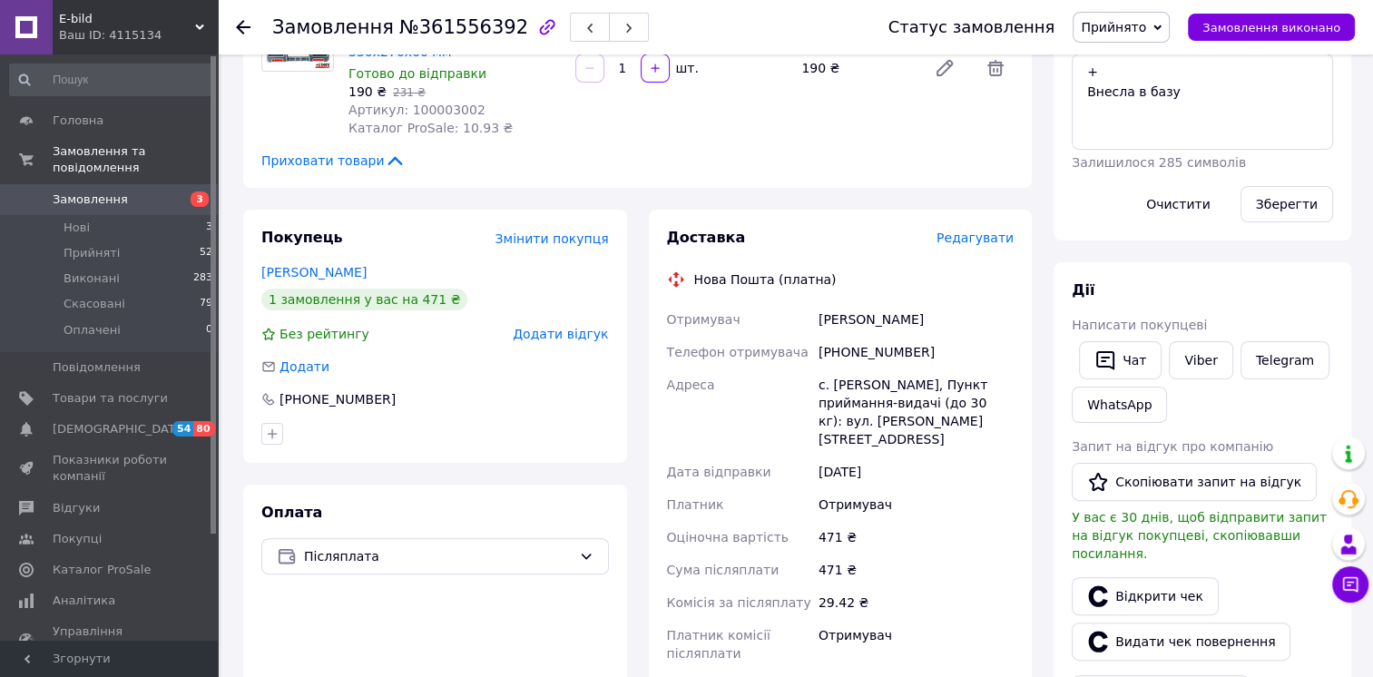
click at [248, 25] on icon at bounding box center [243, 27] width 15 height 15
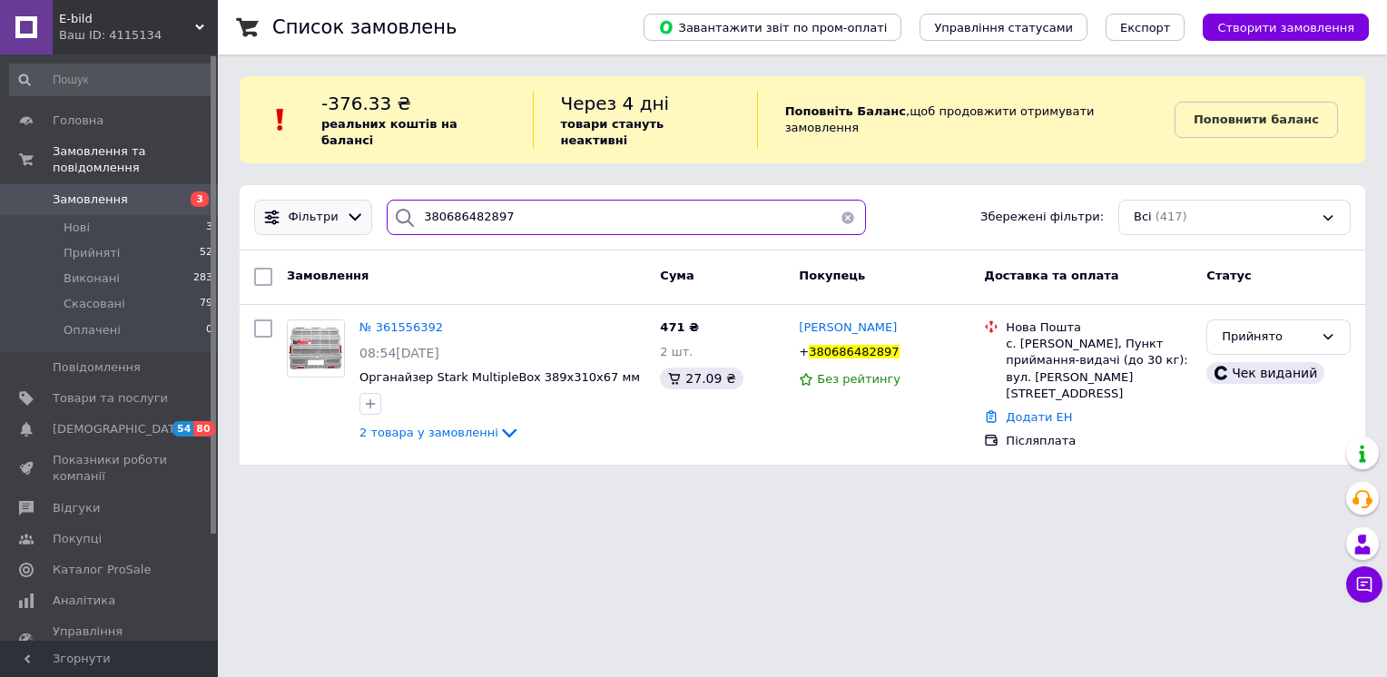
drag, startPoint x: 355, startPoint y: 194, endPoint x: 400, endPoint y: 198, distance: 45.5
click at [358, 200] on div "Фільтри 380686482897 Збережені фільтри: Всі (417)" at bounding box center [802, 217] width 1111 height 35
paste input "65861779"
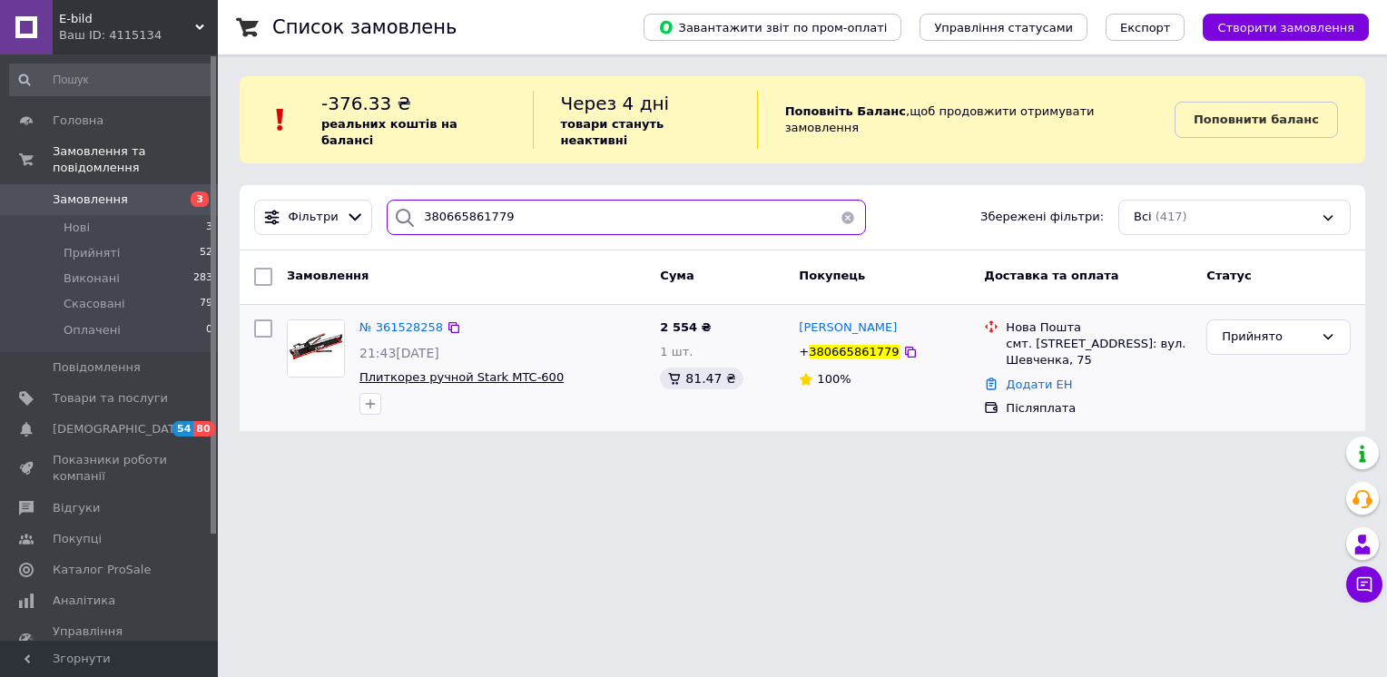
type input "380665861779"
click at [436, 370] on span "Плиткорез ручной Stark MTC-600" at bounding box center [461, 377] width 204 height 14
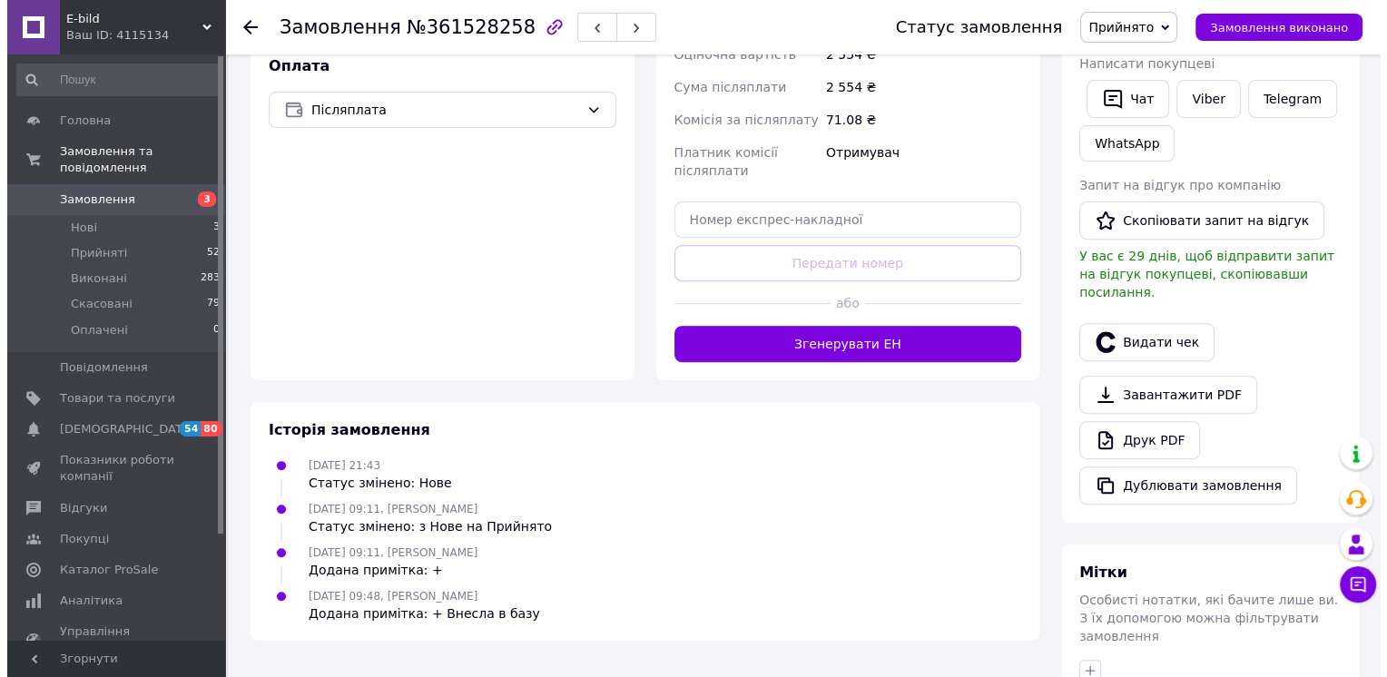
scroll to position [629, 0]
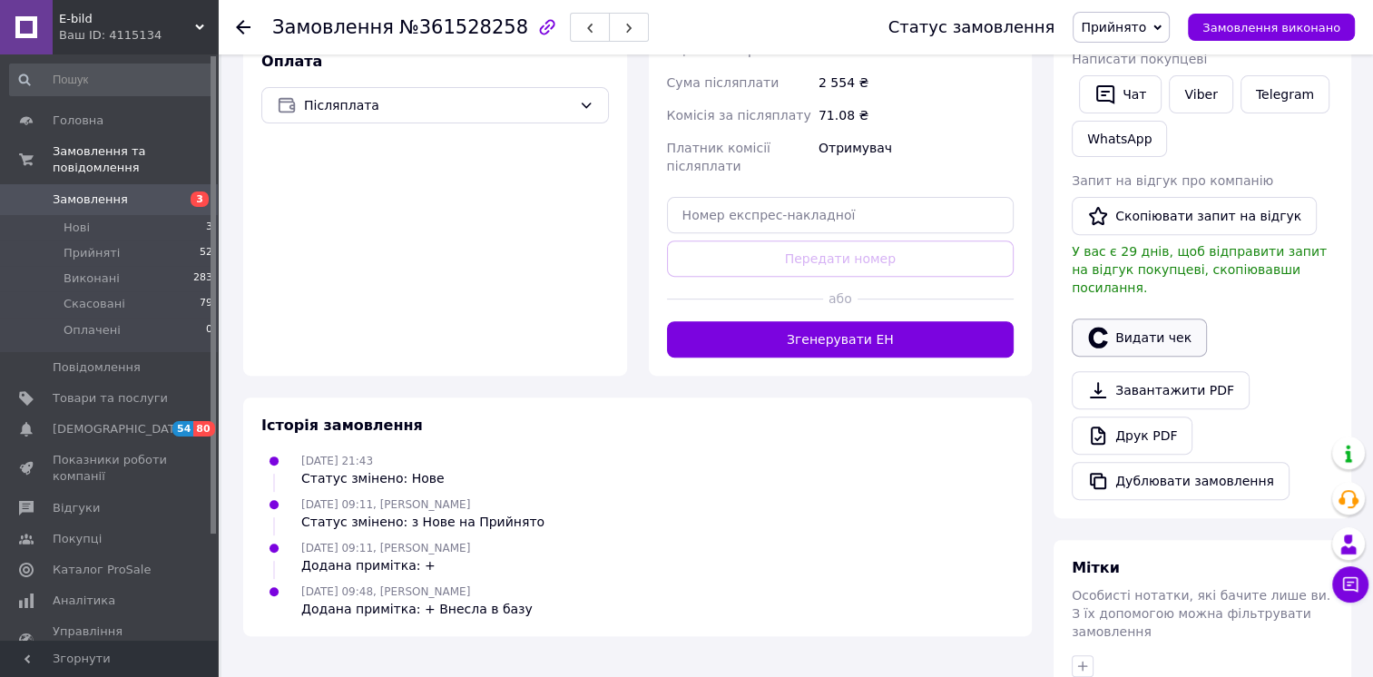
click at [1147, 319] on button "Видати чек" at bounding box center [1139, 338] width 135 height 38
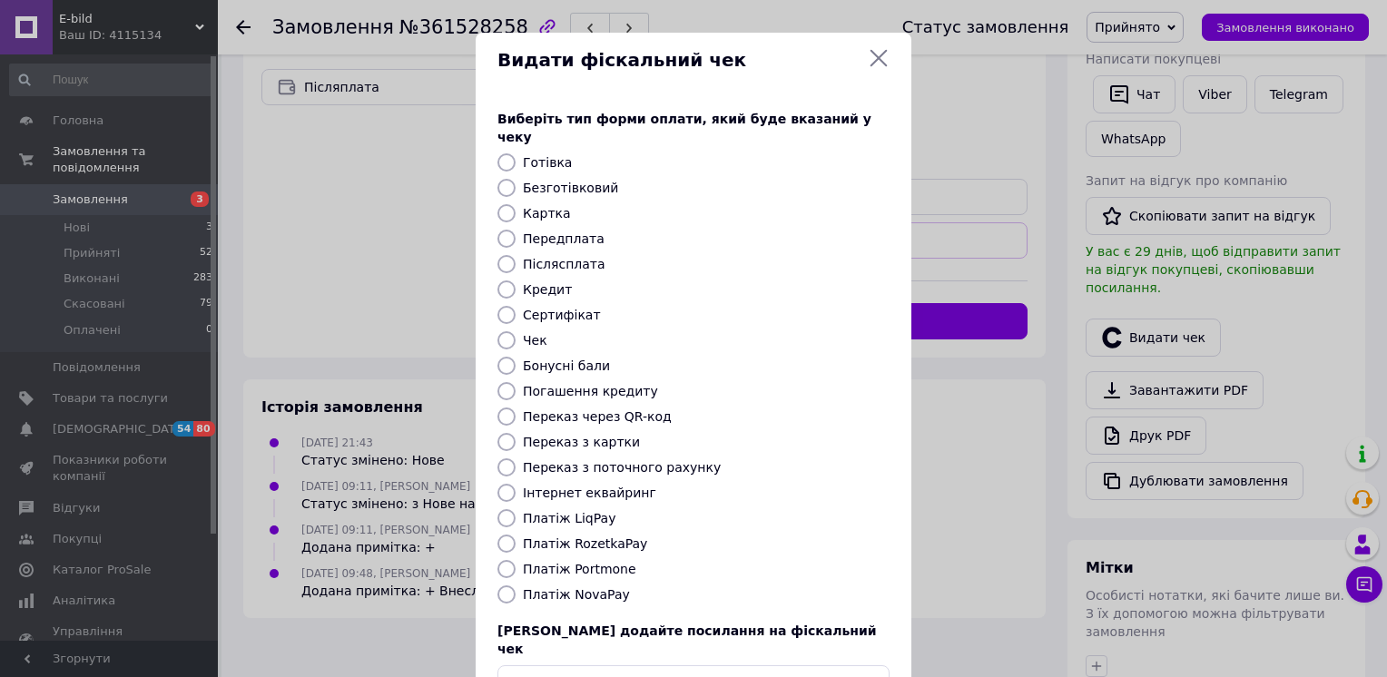
click at [505, 585] on input "Платіж NovaPay" at bounding box center [506, 594] width 18 height 18
radio input "true"
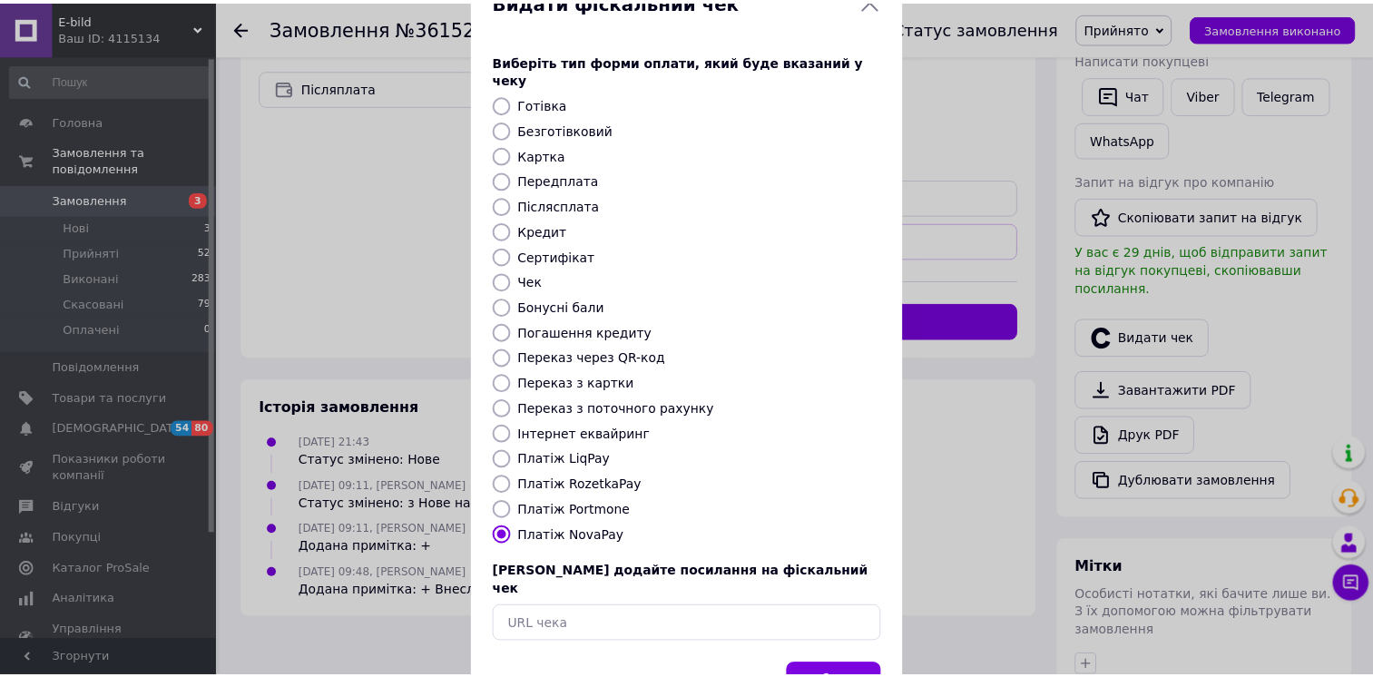
scroll to position [102, 0]
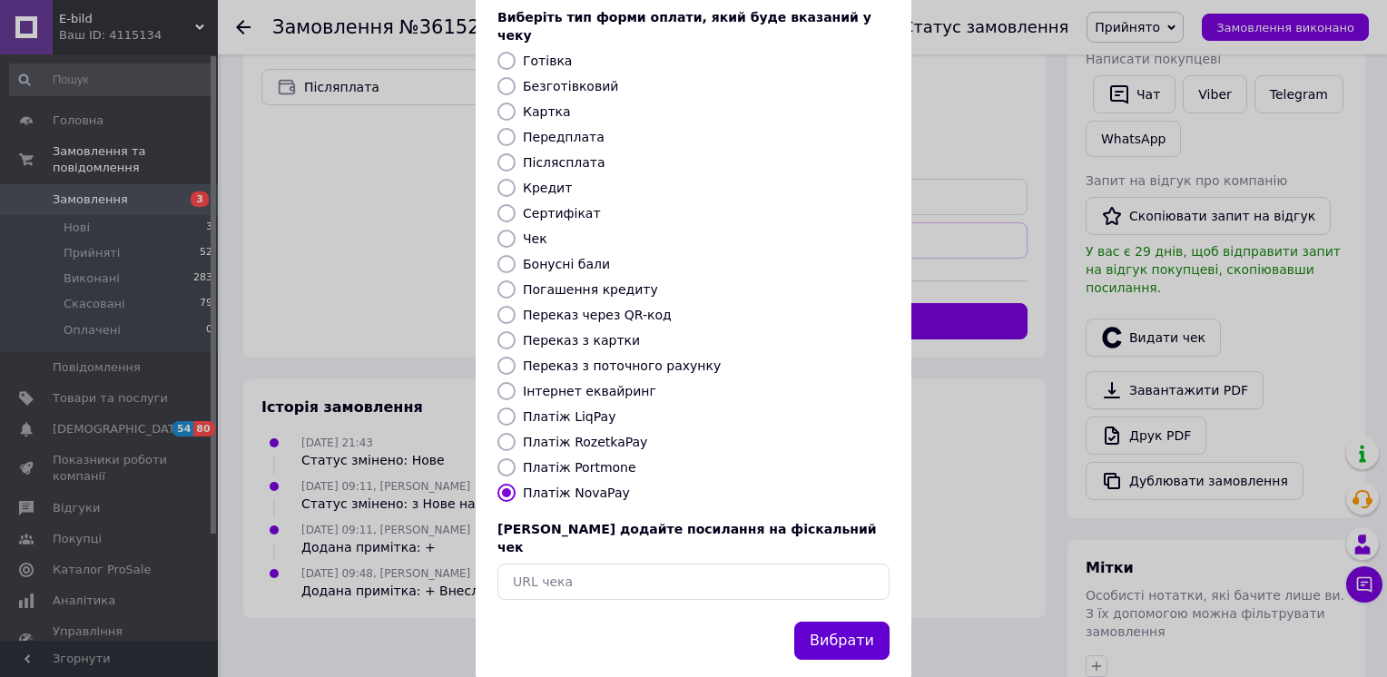
click at [828, 622] on button "Вибрати" at bounding box center [841, 641] width 95 height 39
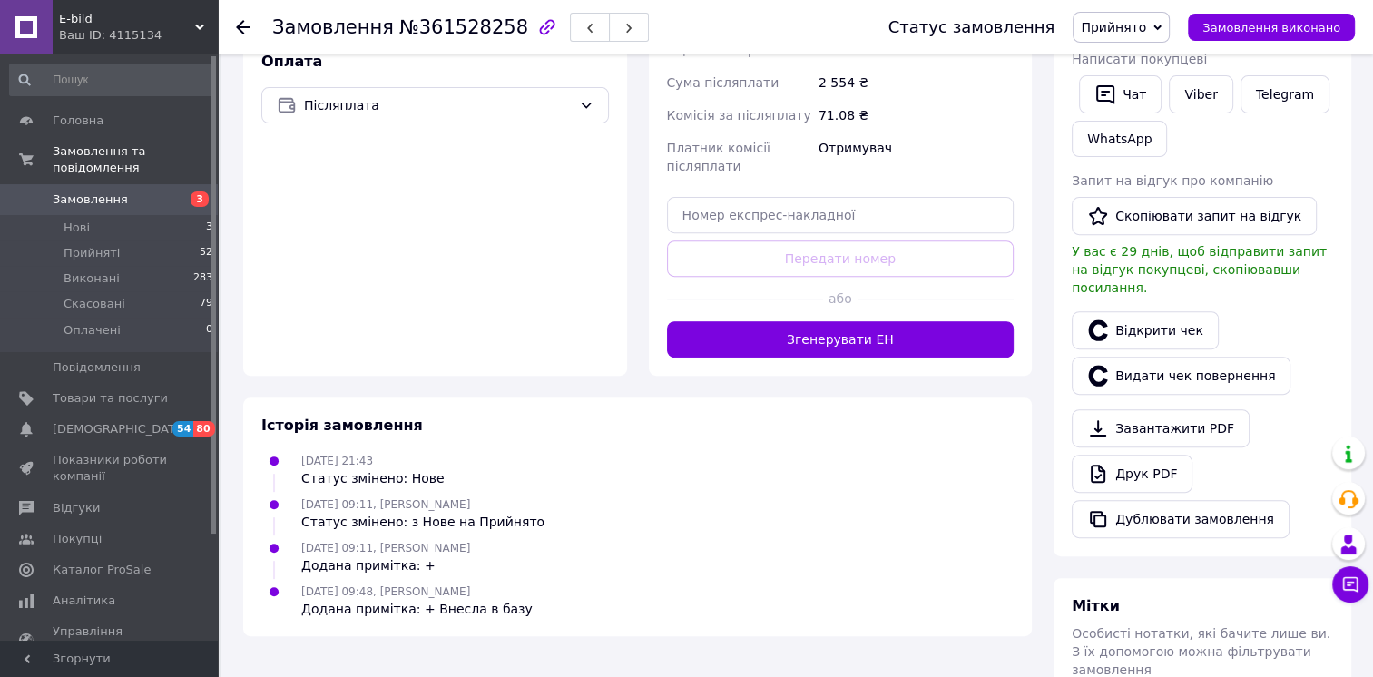
click at [240, 24] on icon at bounding box center [243, 27] width 15 height 15
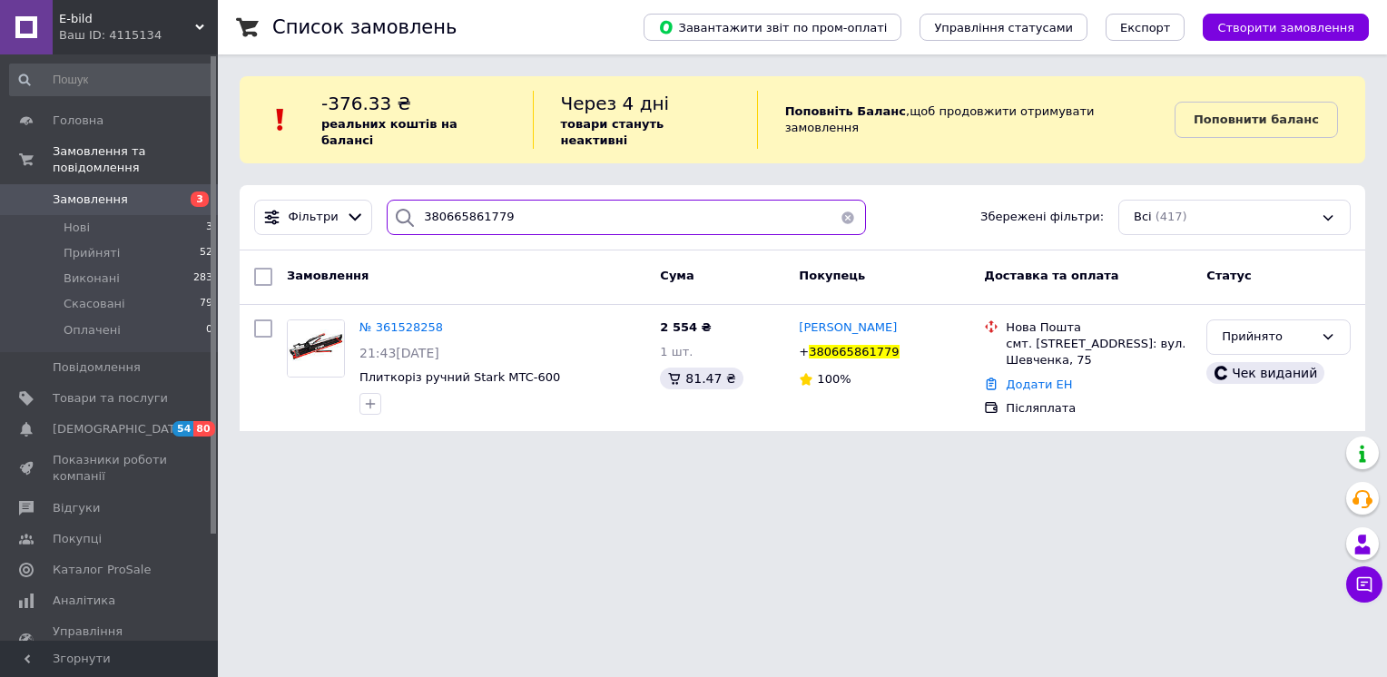
drag, startPoint x: 516, startPoint y: 202, endPoint x: 526, endPoint y: 198, distance: 11.5
click at [319, 200] on div "Фільтри 380665861779 Збережені фільтри: Всі (417)" at bounding box center [802, 217] width 1111 height 35
paste input "74076126"
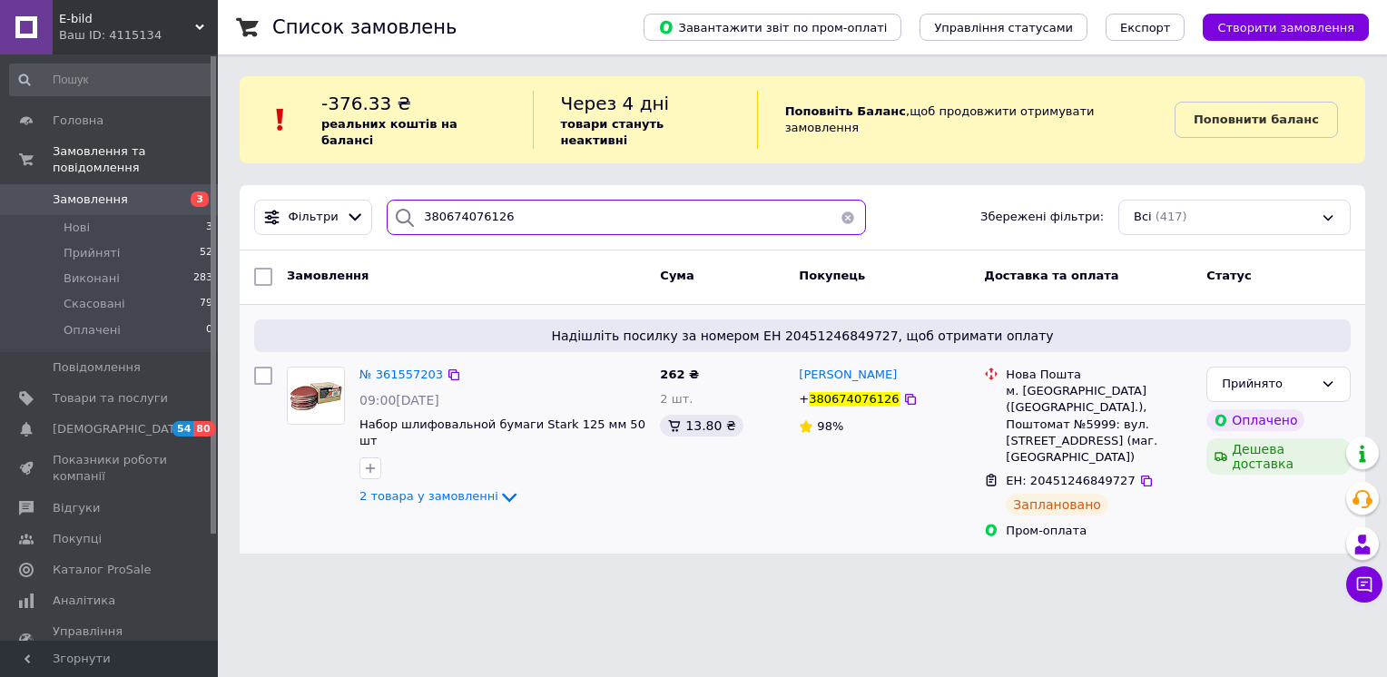
type input "380674076126"
click at [323, 380] on img at bounding box center [316, 396] width 56 height 56
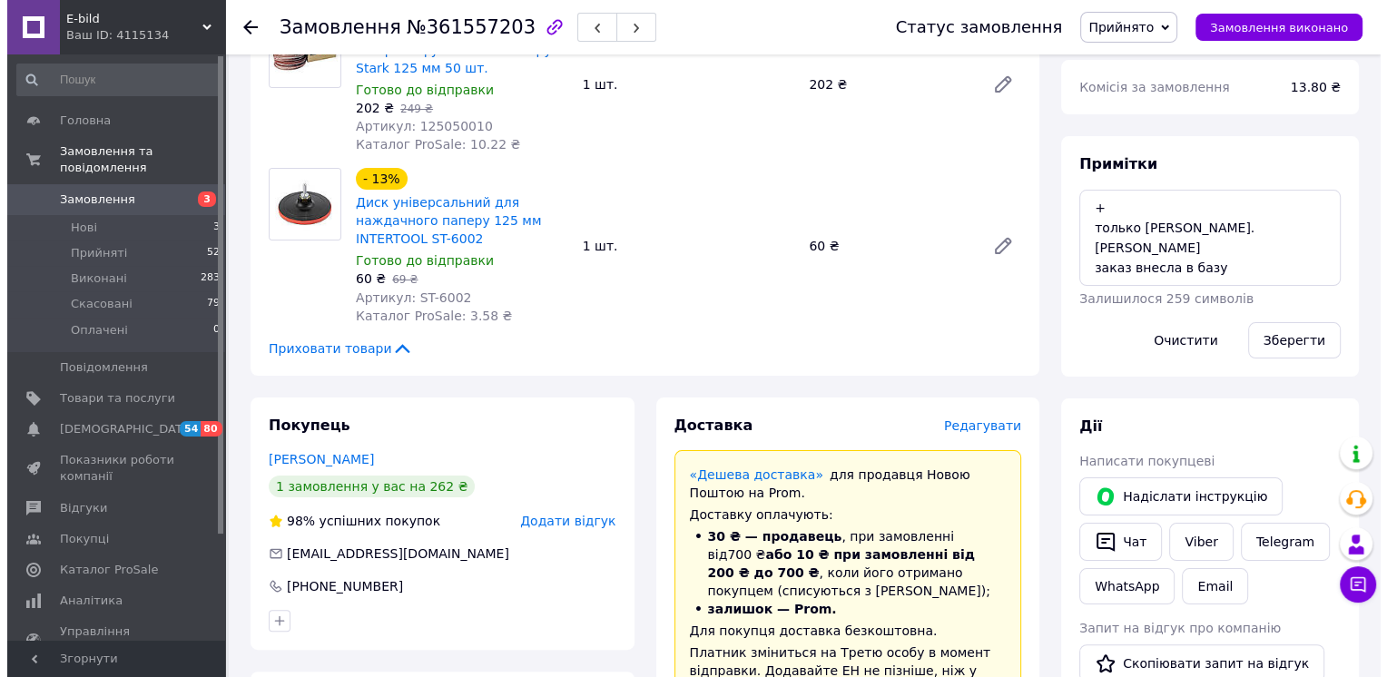
scroll to position [454, 0]
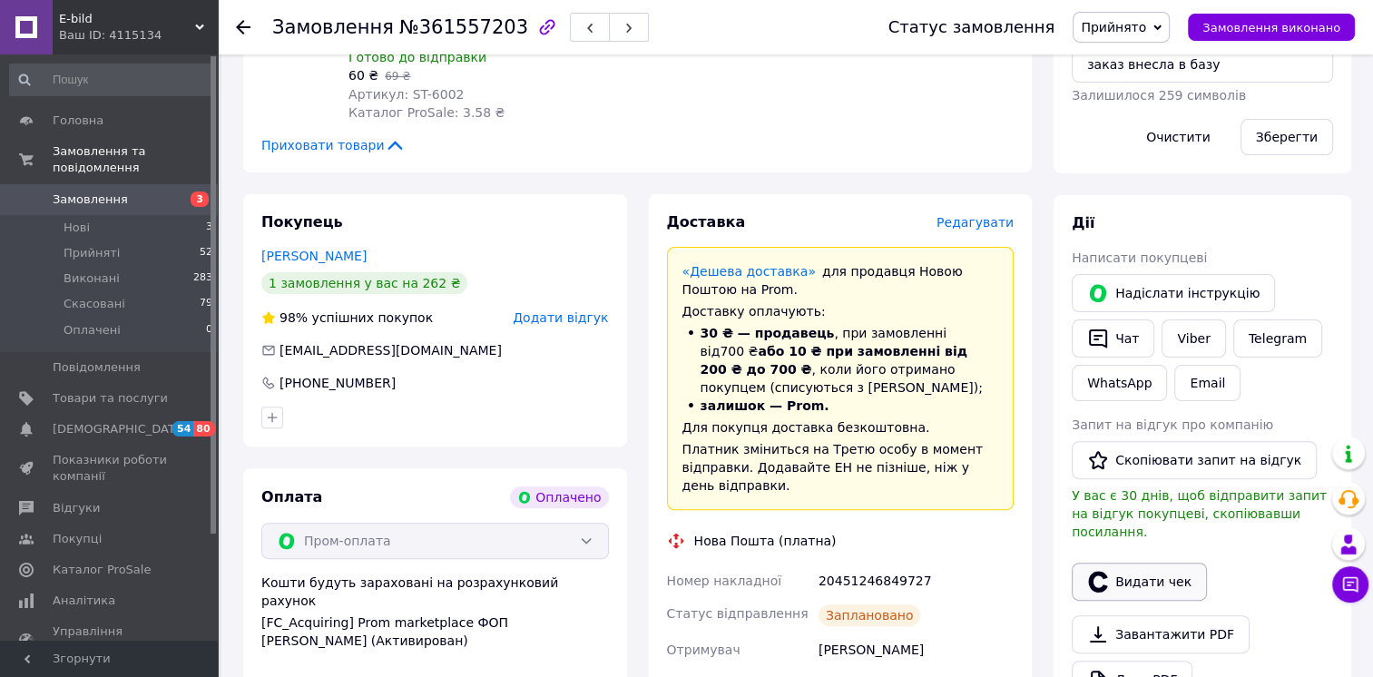
click at [1146, 565] on button "Видати чек" at bounding box center [1139, 582] width 135 height 38
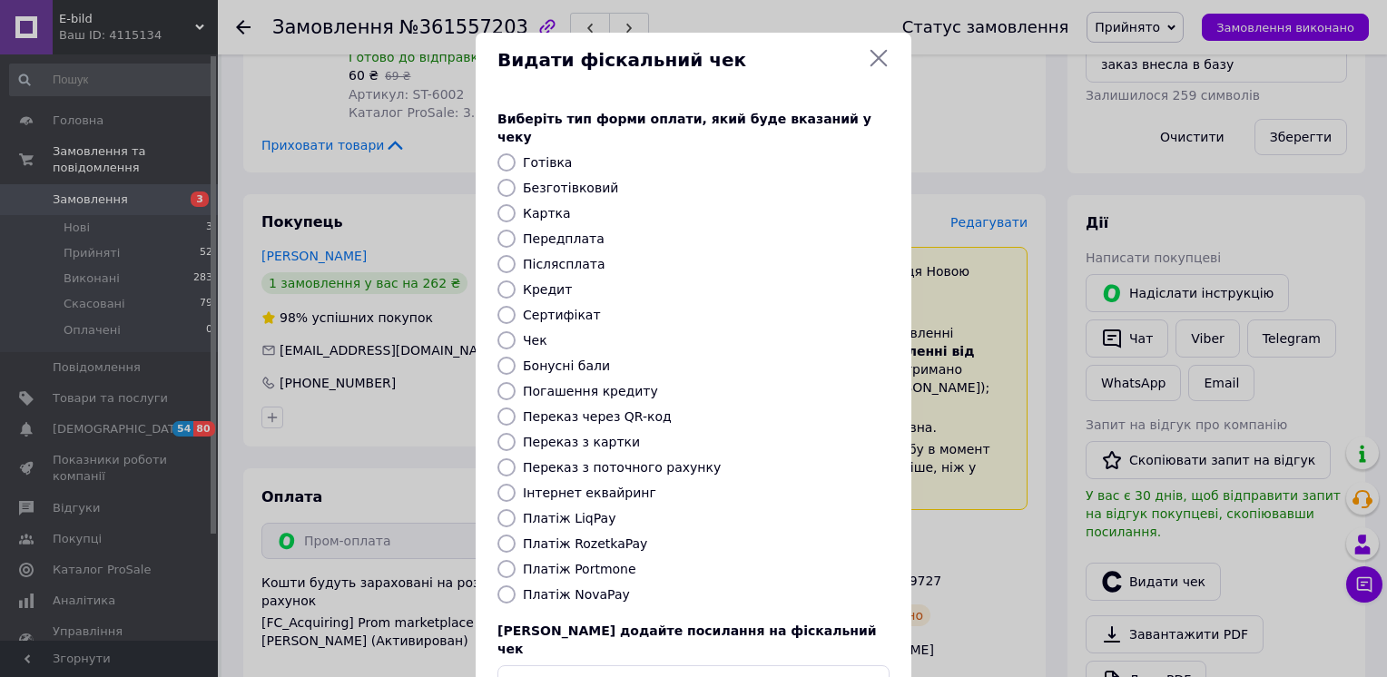
click at [502, 484] on input "Інтернет еквайринг" at bounding box center [506, 493] width 18 height 18
radio input "true"
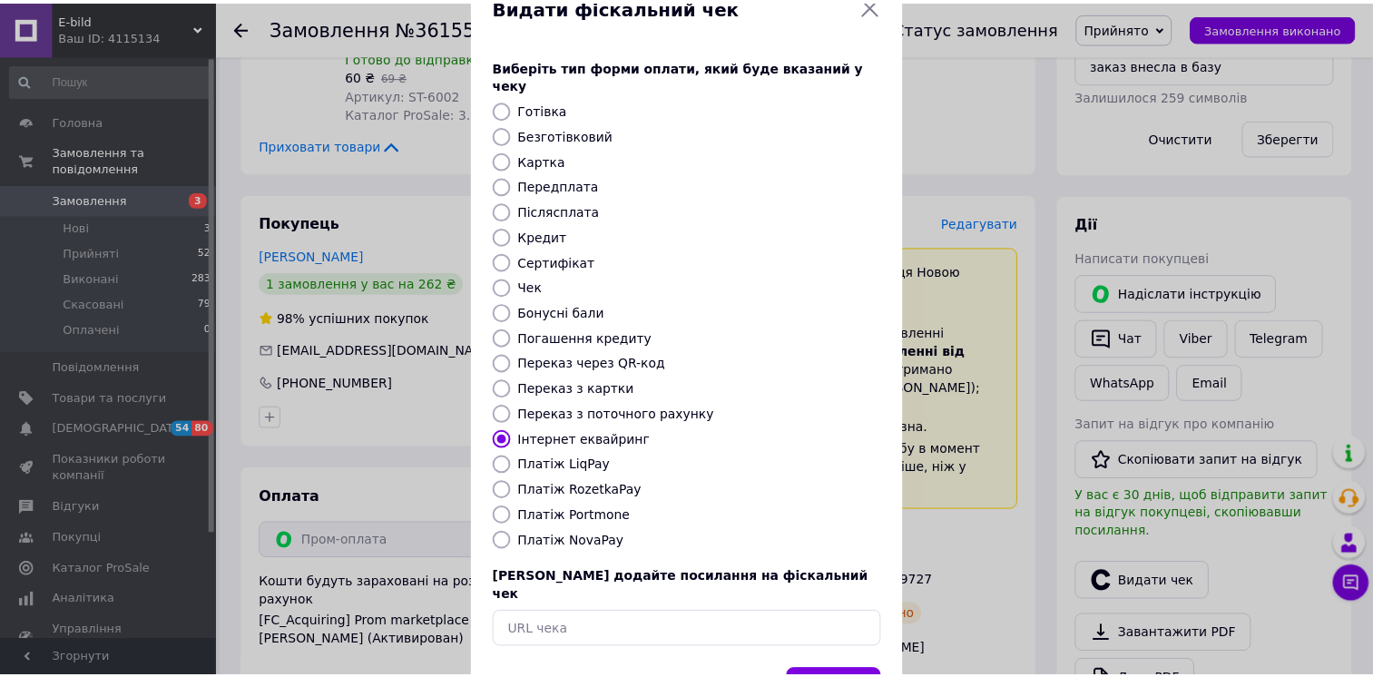
scroll to position [102, 0]
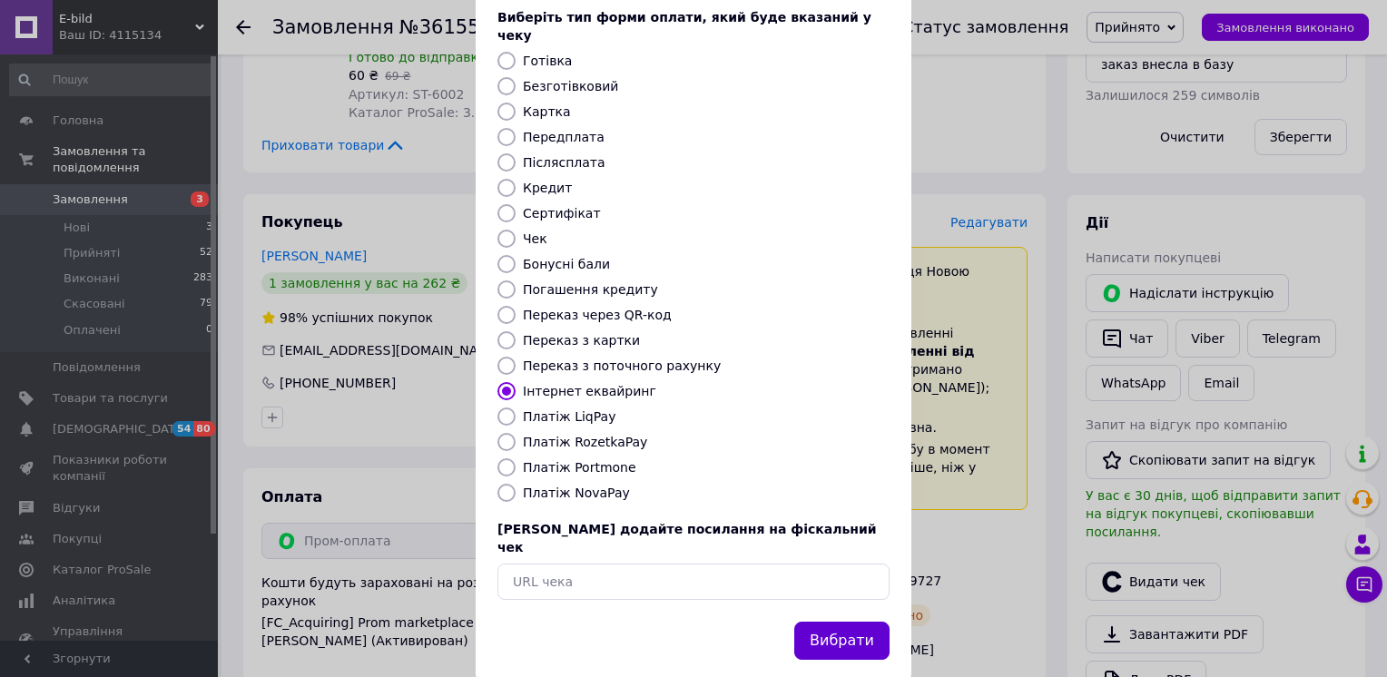
click at [825, 622] on button "Вибрати" at bounding box center [841, 641] width 95 height 39
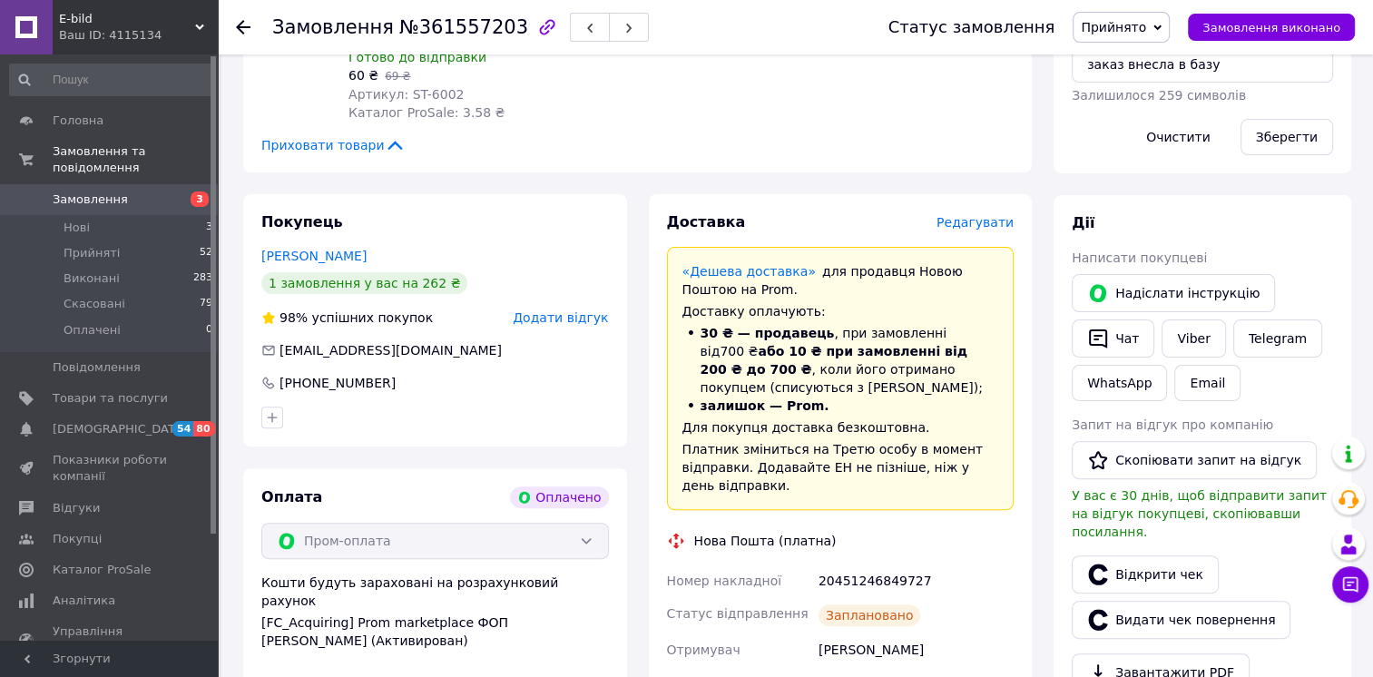
click at [244, 26] on use at bounding box center [243, 27] width 15 height 15
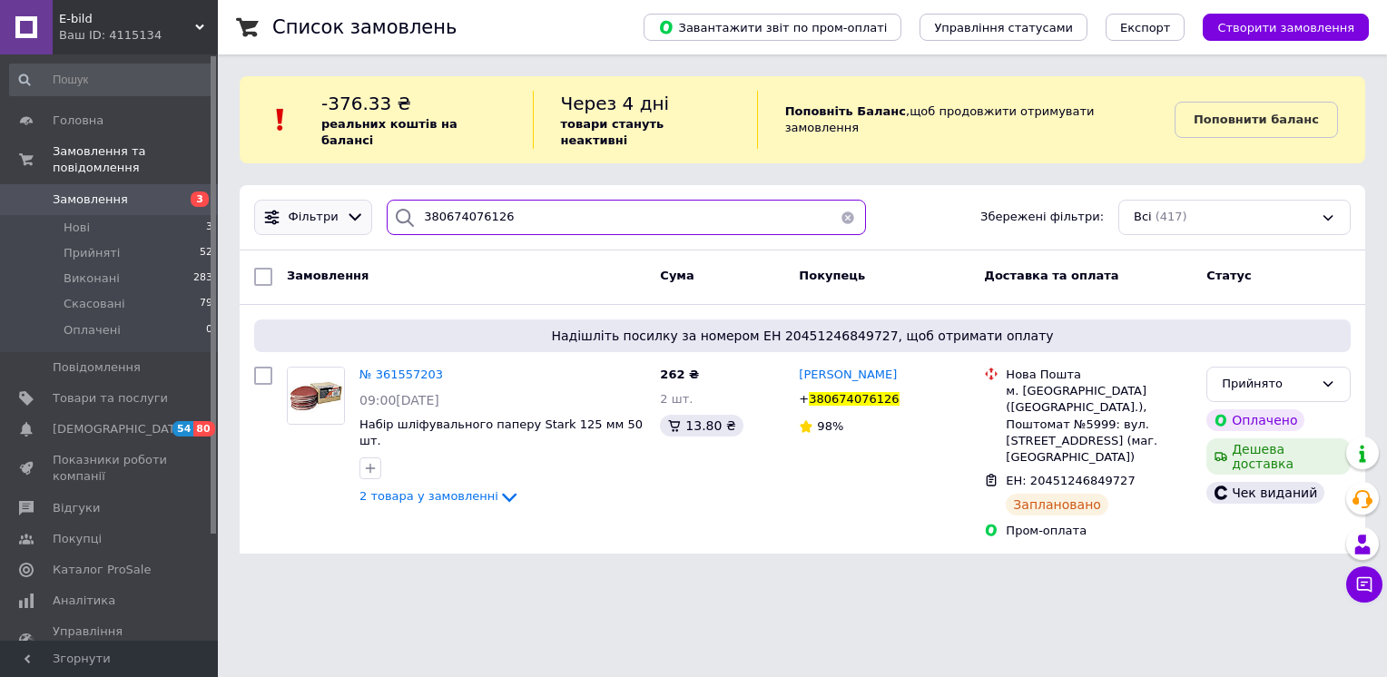
drag, startPoint x: 504, startPoint y: 207, endPoint x: 312, endPoint y: 187, distance: 192.6
click at [312, 200] on div "Фільтри 380674076126 Збережені фільтри: Всі (417)" at bounding box center [802, 217] width 1111 height 35
paste input "507357275"
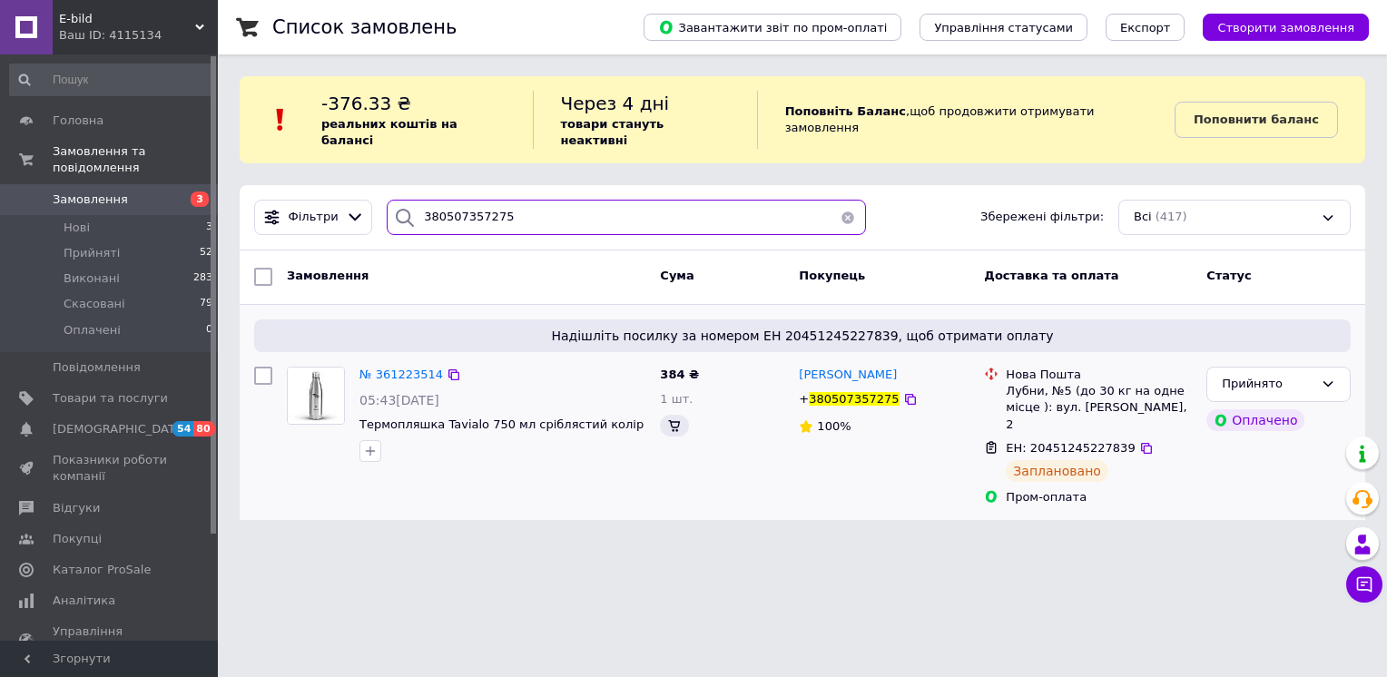
type input "380507357275"
click at [308, 383] on img at bounding box center [316, 396] width 56 height 56
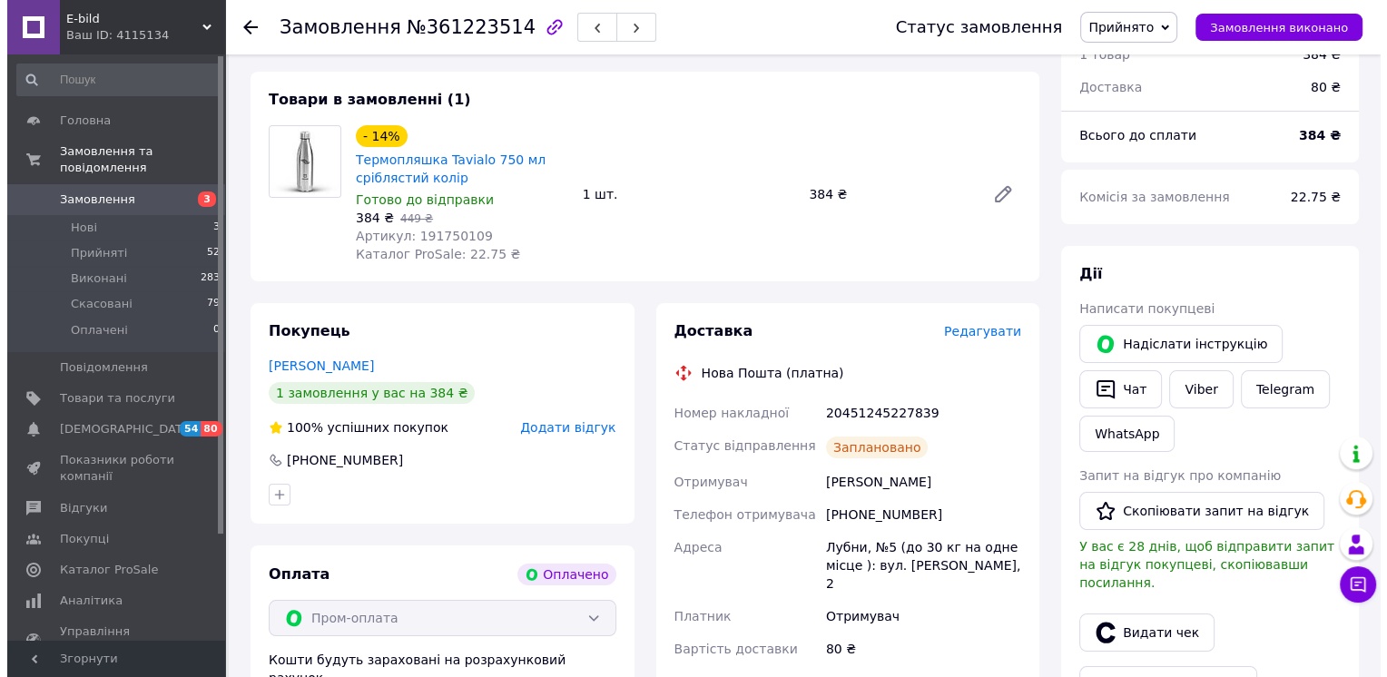
scroll to position [454, 0]
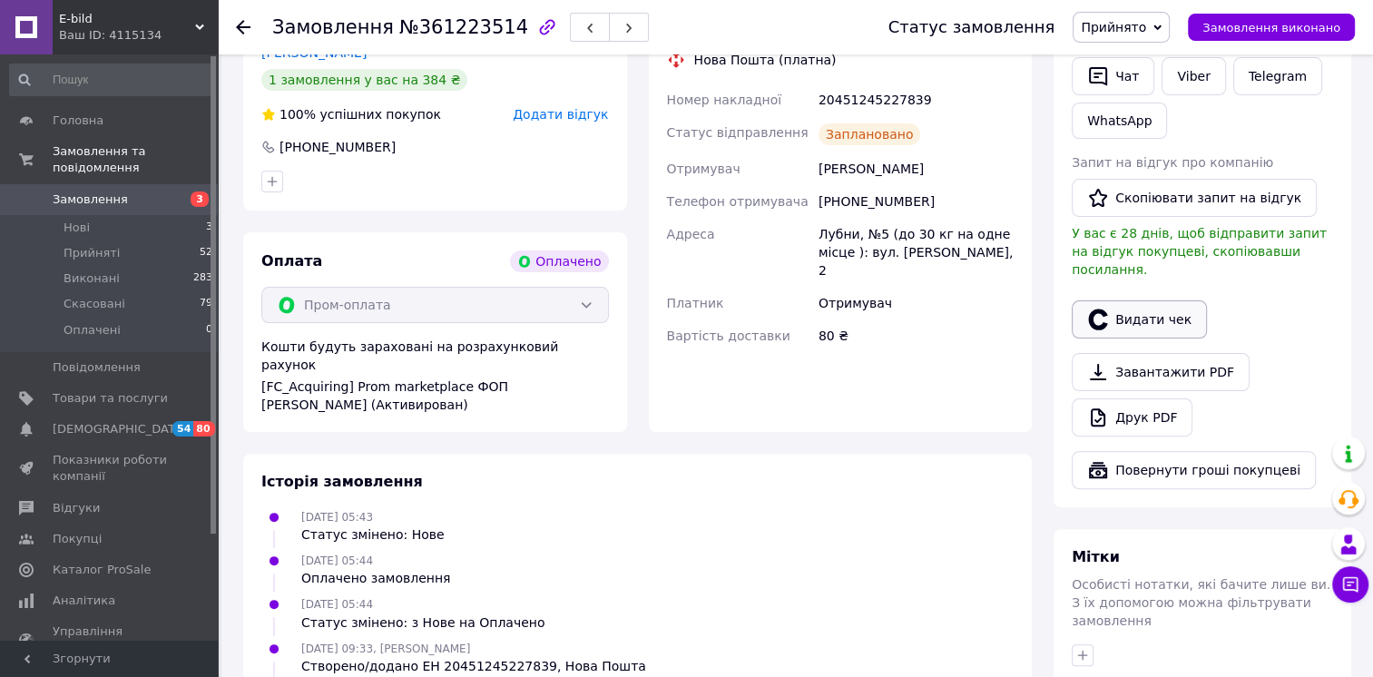
click at [1143, 306] on button "Видати чек" at bounding box center [1139, 319] width 135 height 38
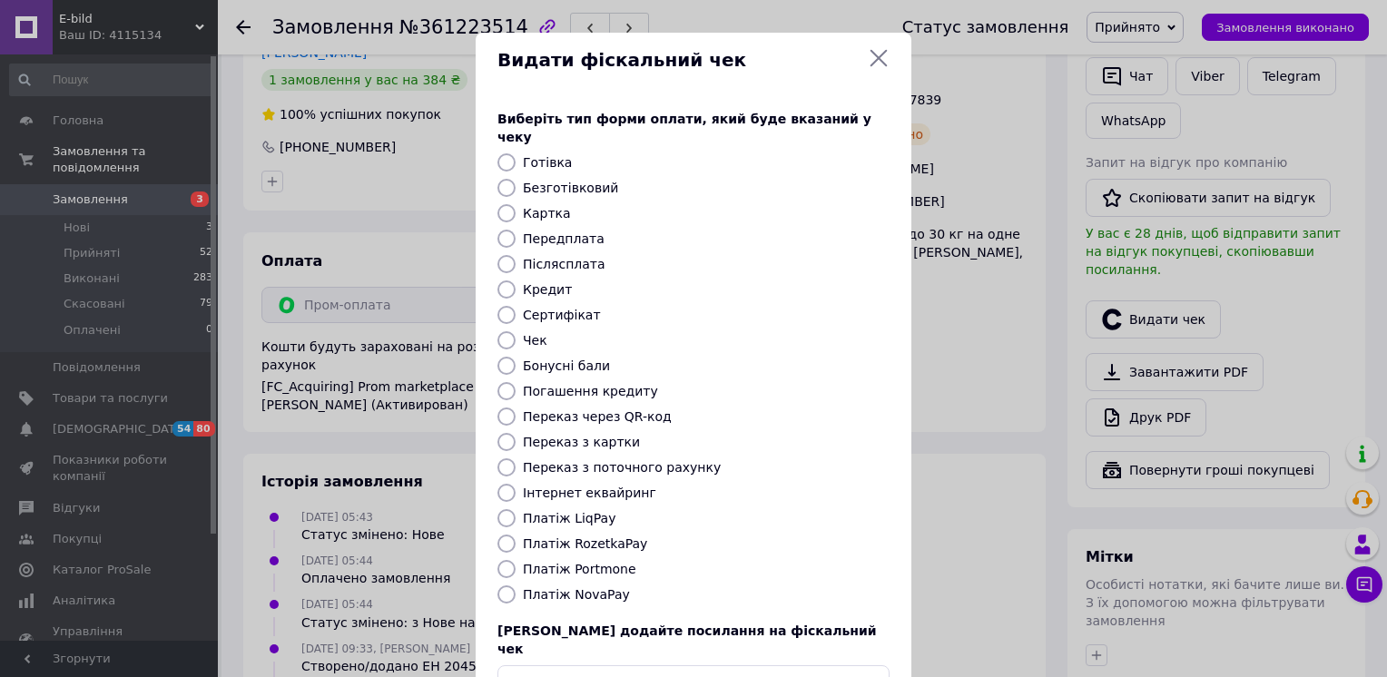
click at [505, 484] on input "Інтернет еквайринг" at bounding box center [506, 493] width 18 height 18
radio input "true"
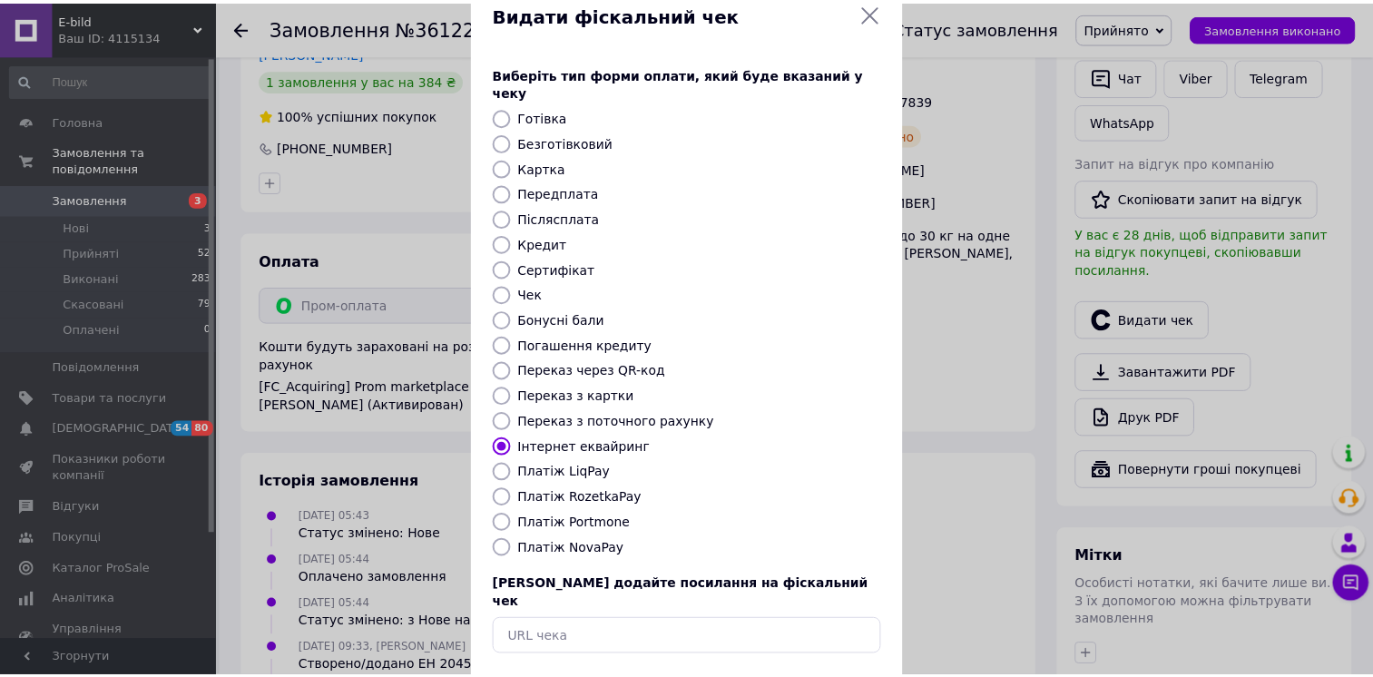
scroll to position [102, 0]
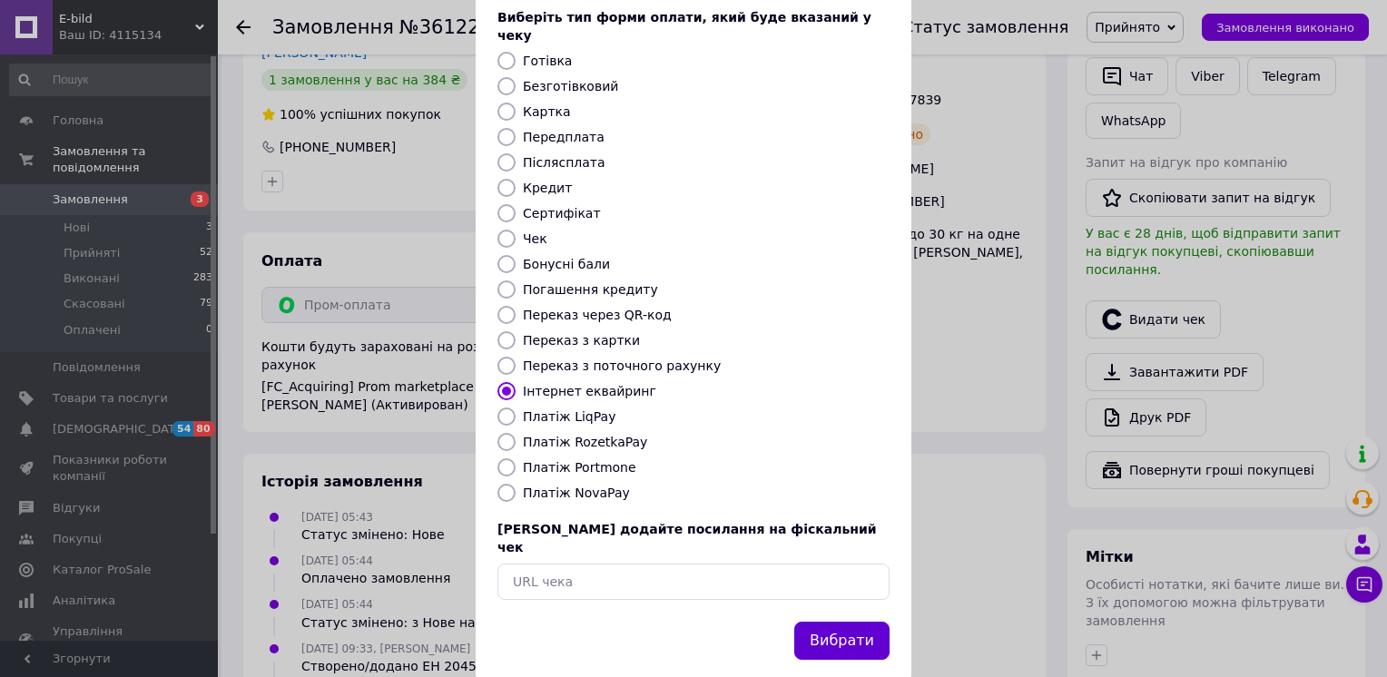
click at [881, 622] on button "Вибрати" at bounding box center [841, 641] width 95 height 39
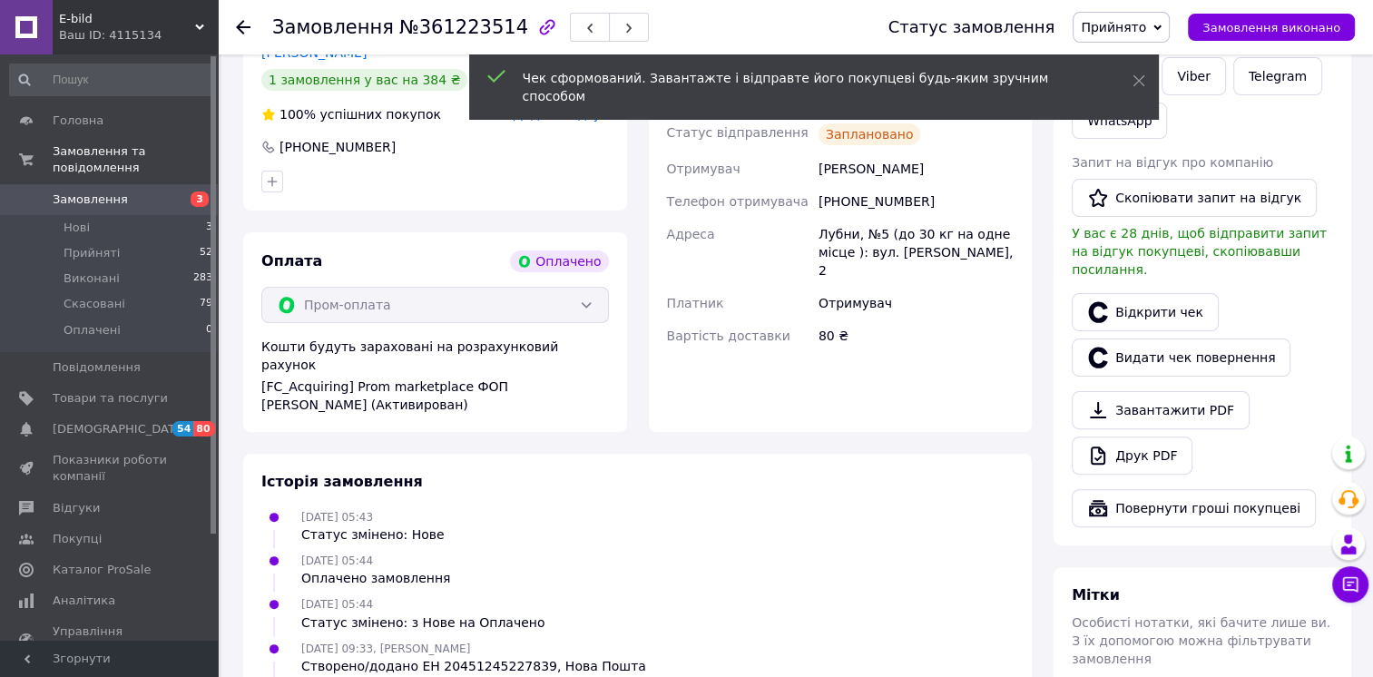
click at [238, 21] on icon at bounding box center [243, 27] width 15 height 15
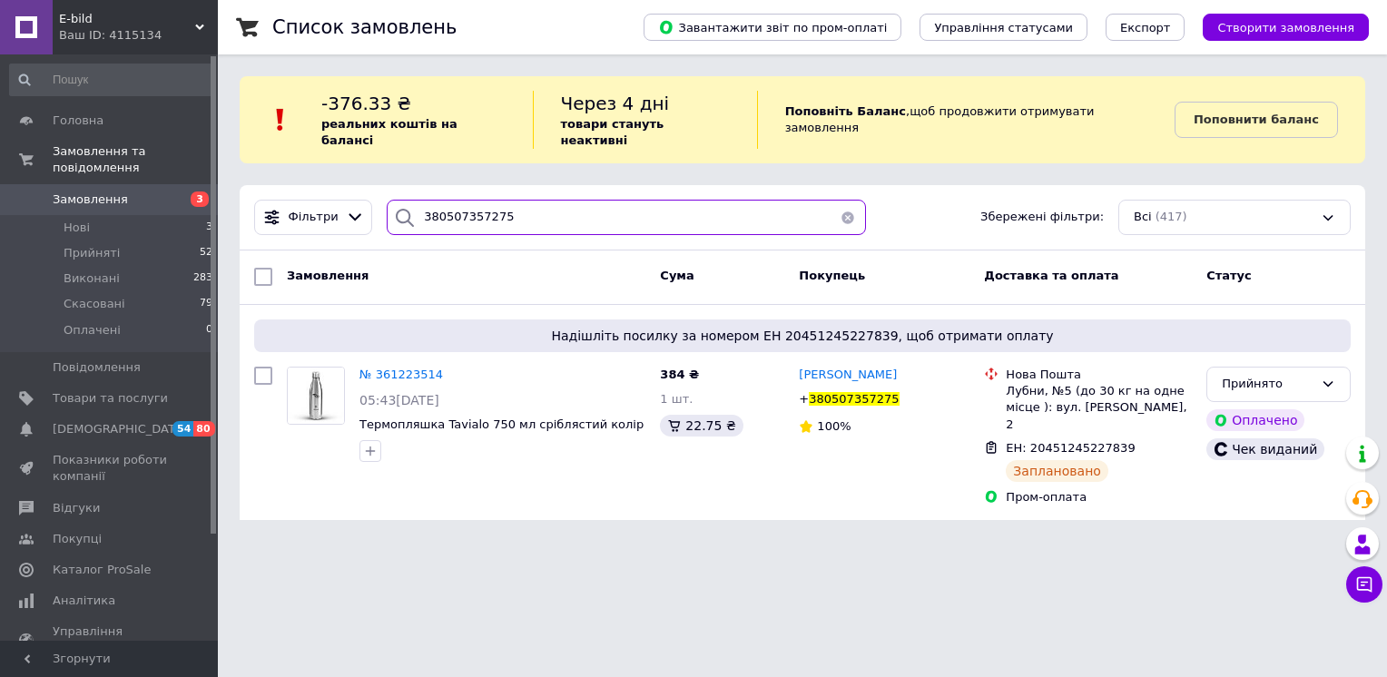
drag, startPoint x: 512, startPoint y: 191, endPoint x: 316, endPoint y: 158, distance: 198.8
click at [316, 158] on div "Список замовлень Завантажити звіт по пром-оплаті Управління статусами Експорт С…" at bounding box center [802, 271] width 1169 height 542
